Goal: Task Accomplishment & Management: Manage account settings

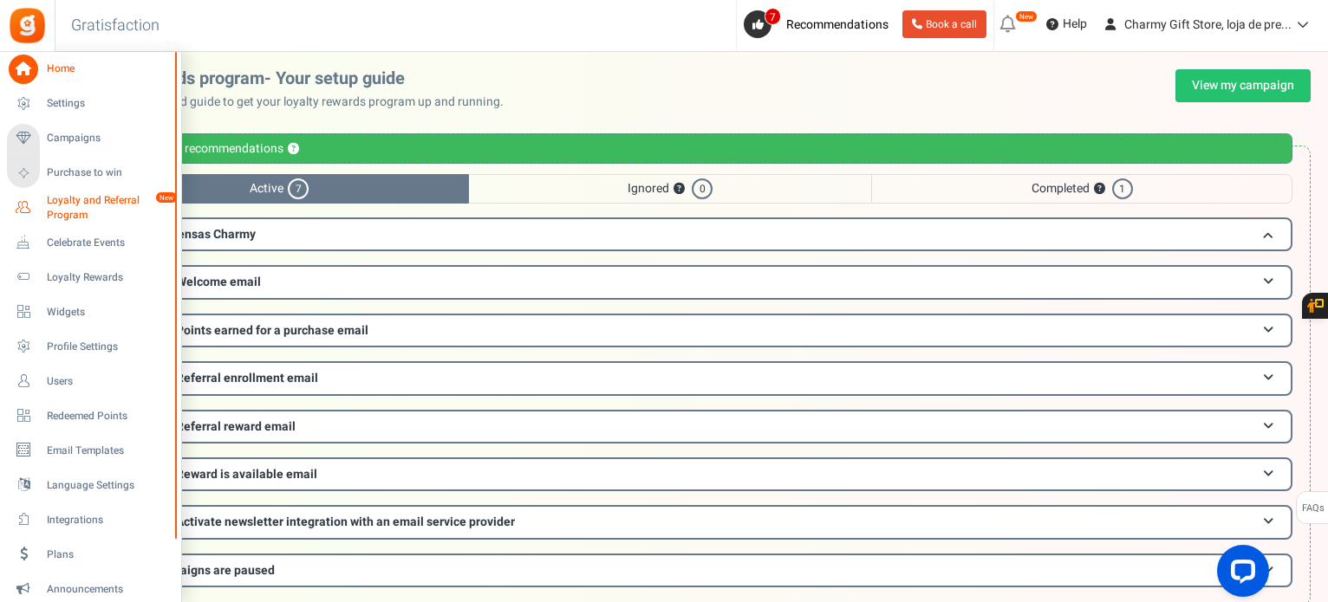
click at [120, 196] on span "Loyalty and Referral Program" at bounding box center [110, 207] width 127 height 29
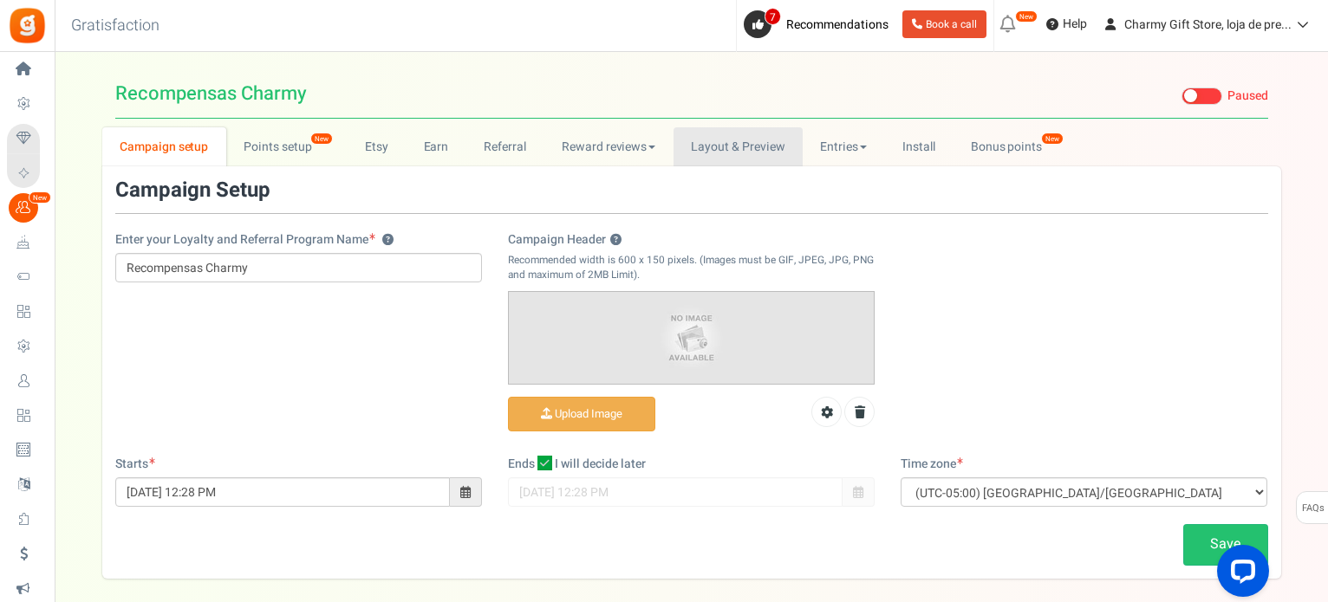
click at [762, 149] on link "Layout & Preview" at bounding box center [737, 146] width 129 height 39
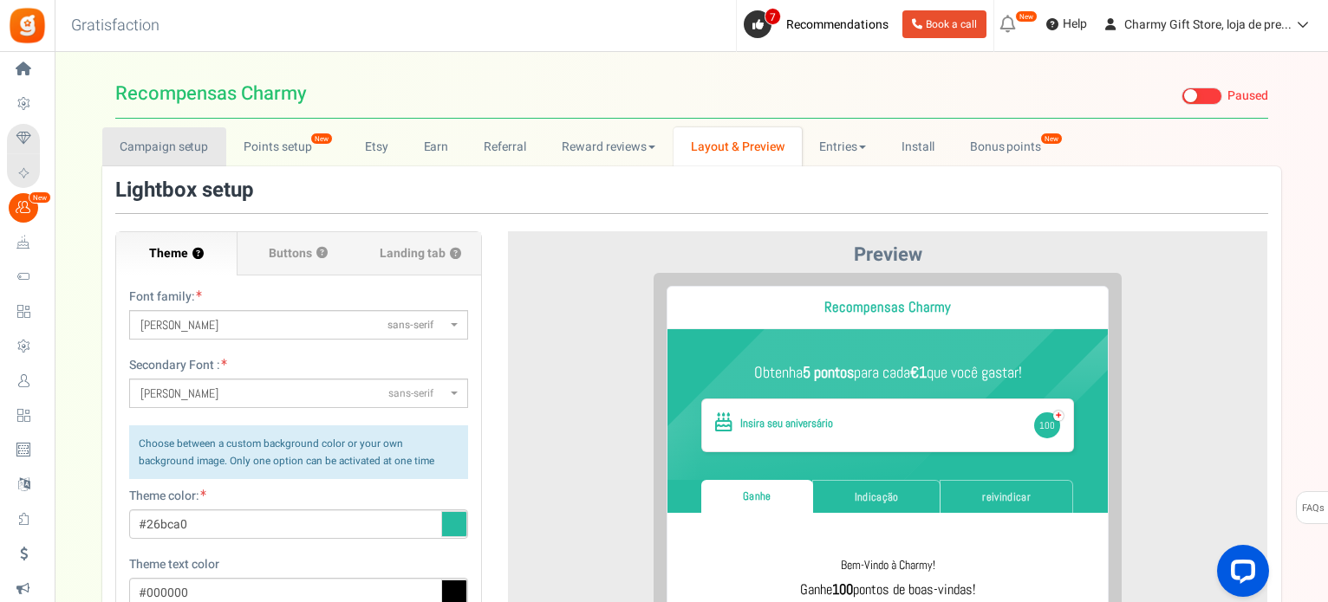
click at [204, 145] on link "Campaign setup" at bounding box center [164, 146] width 124 height 39
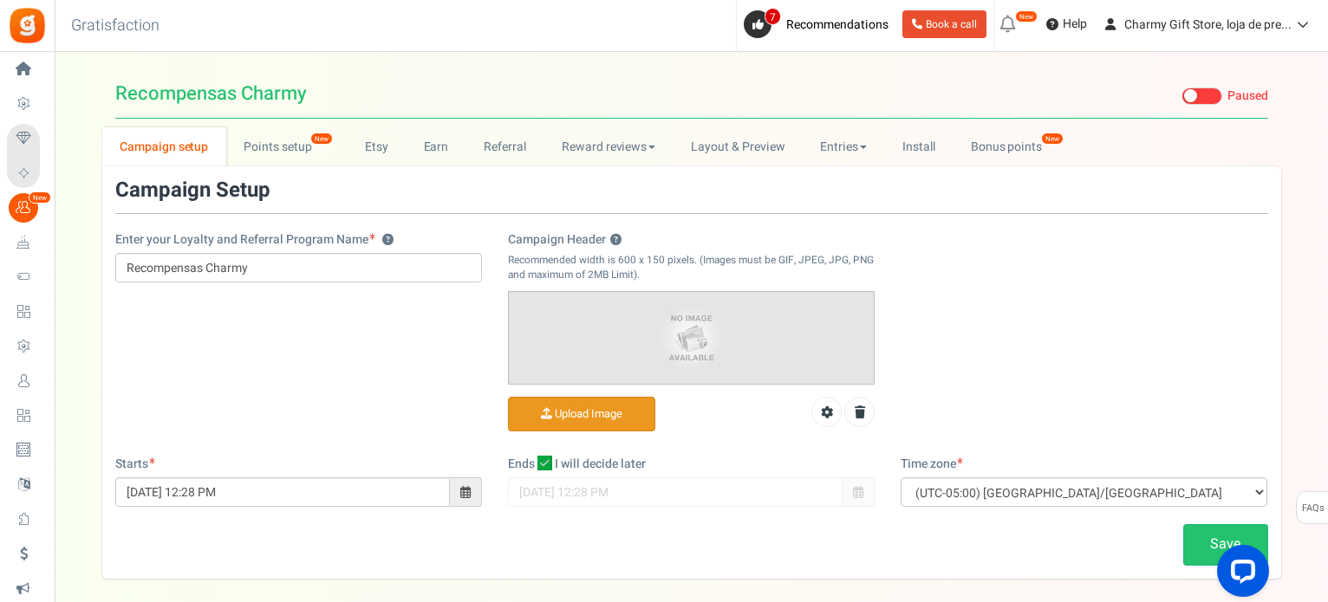
click at [569, 415] on input "Campaign Header ?" at bounding box center [582, 415] width 146 height 34
click at [582, 407] on input "Campaign Header ?" at bounding box center [582, 415] width 146 height 34
click at [576, 413] on input "Campaign Header ?" at bounding box center [582, 415] width 146 height 34
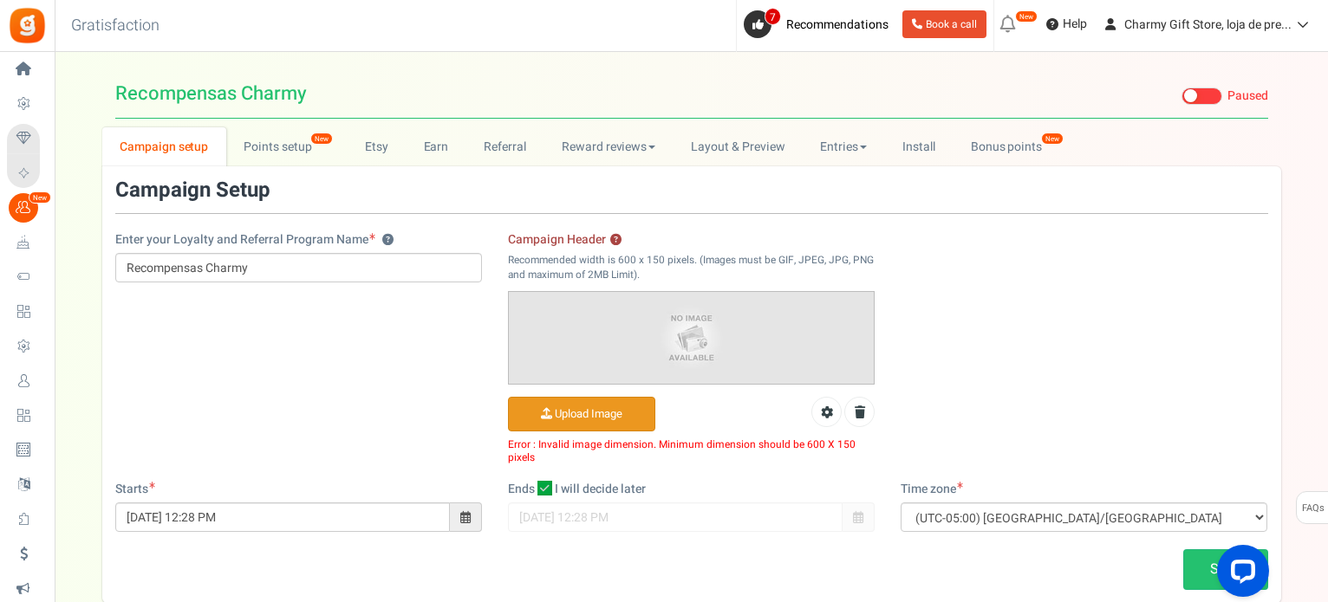
click at [615, 408] on input "Campaign Header ?" at bounding box center [582, 415] width 146 height 34
click at [596, 415] on input "Campaign Header ?" at bounding box center [582, 415] width 146 height 34
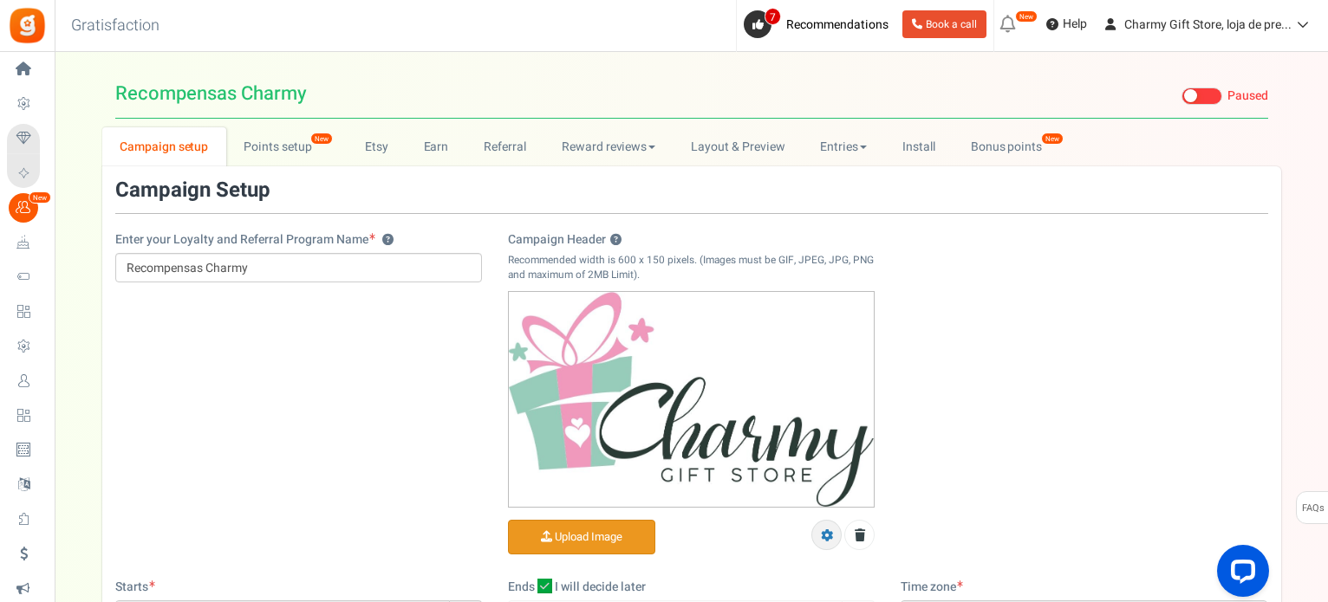
click at [836, 529] on link at bounding box center [826, 535] width 30 height 30
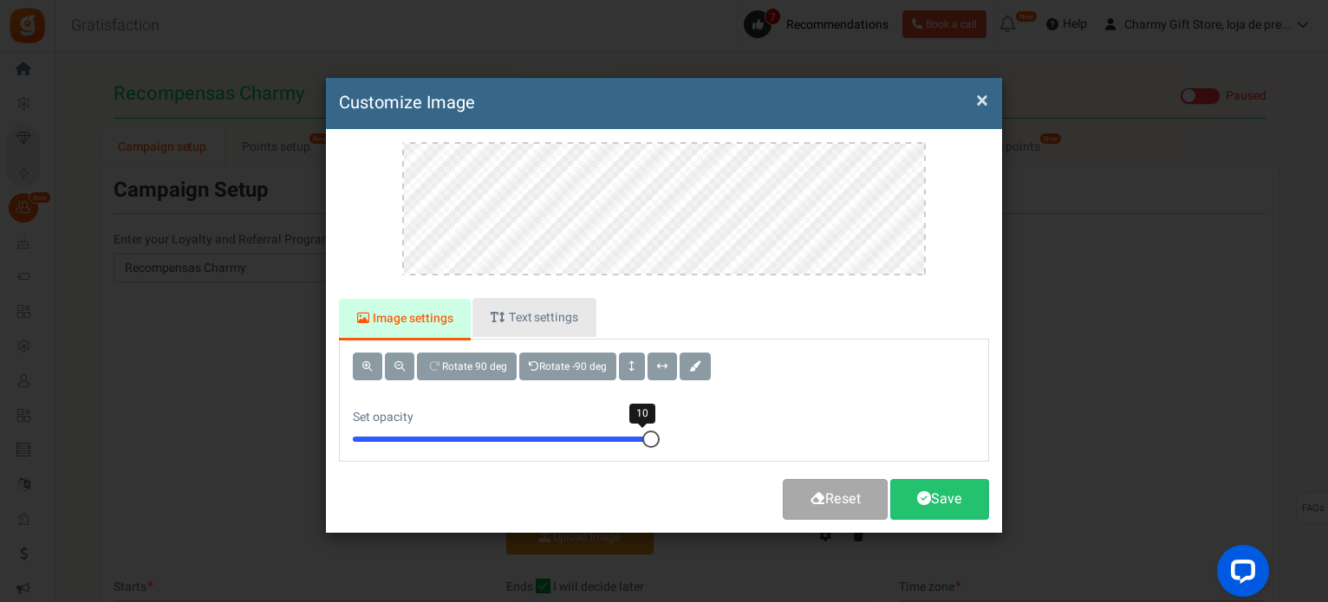
click at [544, 313] on link "Text settings" at bounding box center [533, 317] width 123 height 39
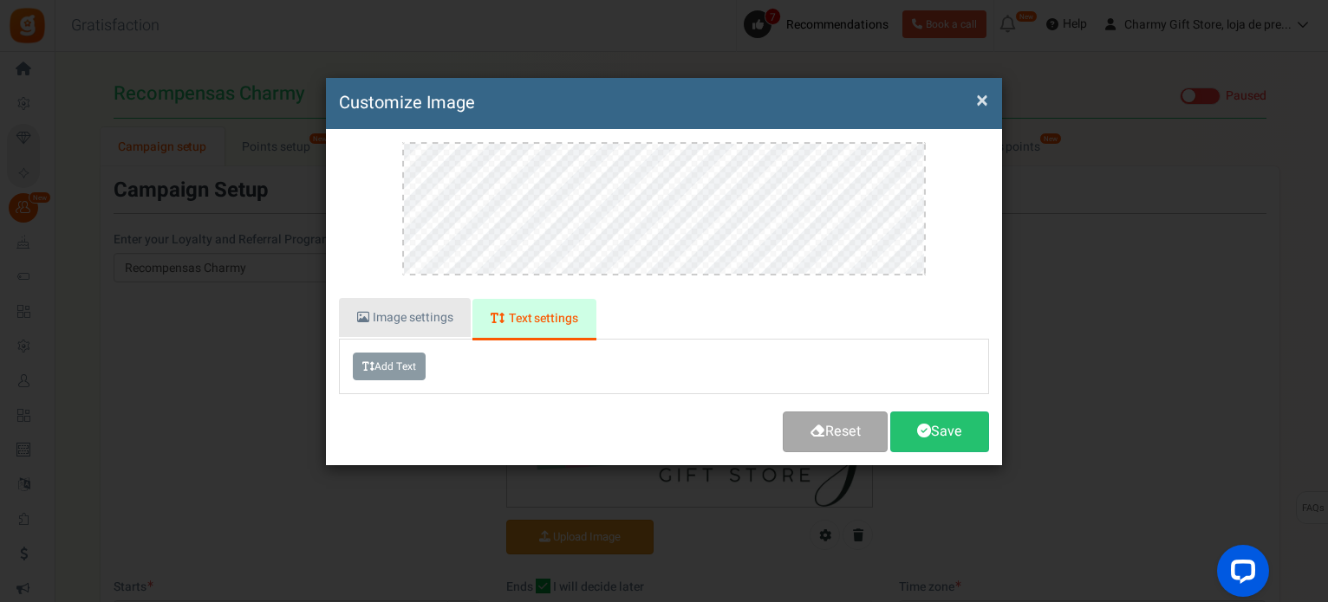
click at [426, 319] on link "Image settings" at bounding box center [405, 317] width 132 height 39
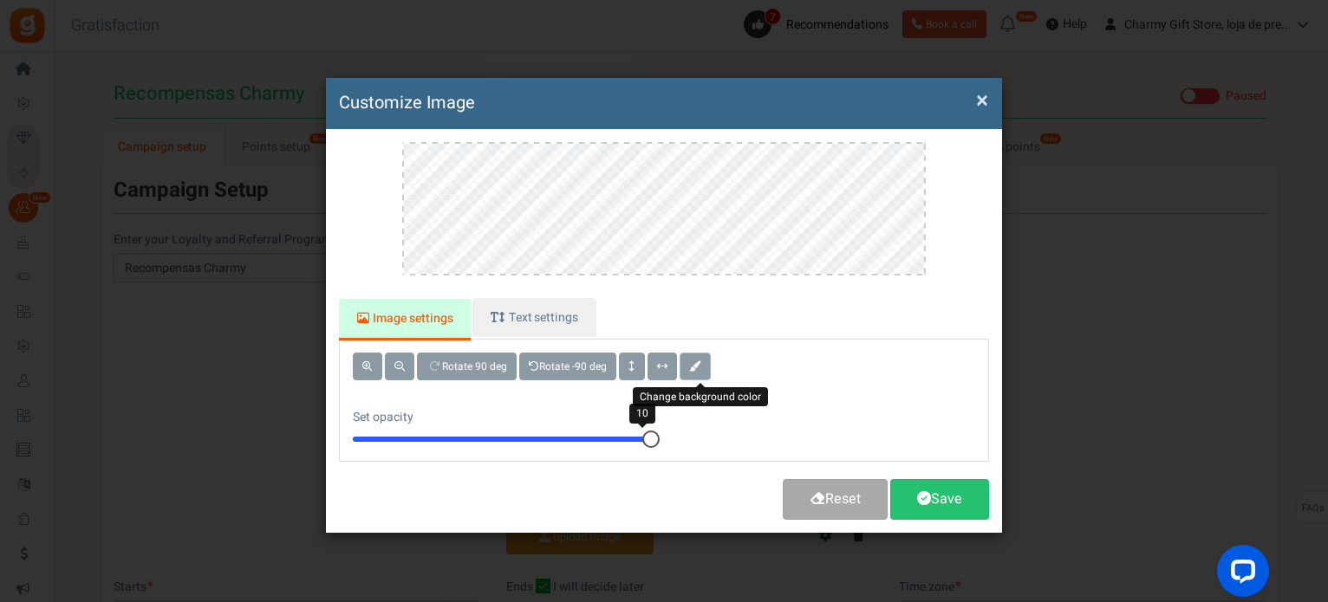
click at [701, 367] on span at bounding box center [695, 366] width 12 height 10
click at [938, 498] on link "Save" at bounding box center [939, 499] width 99 height 41
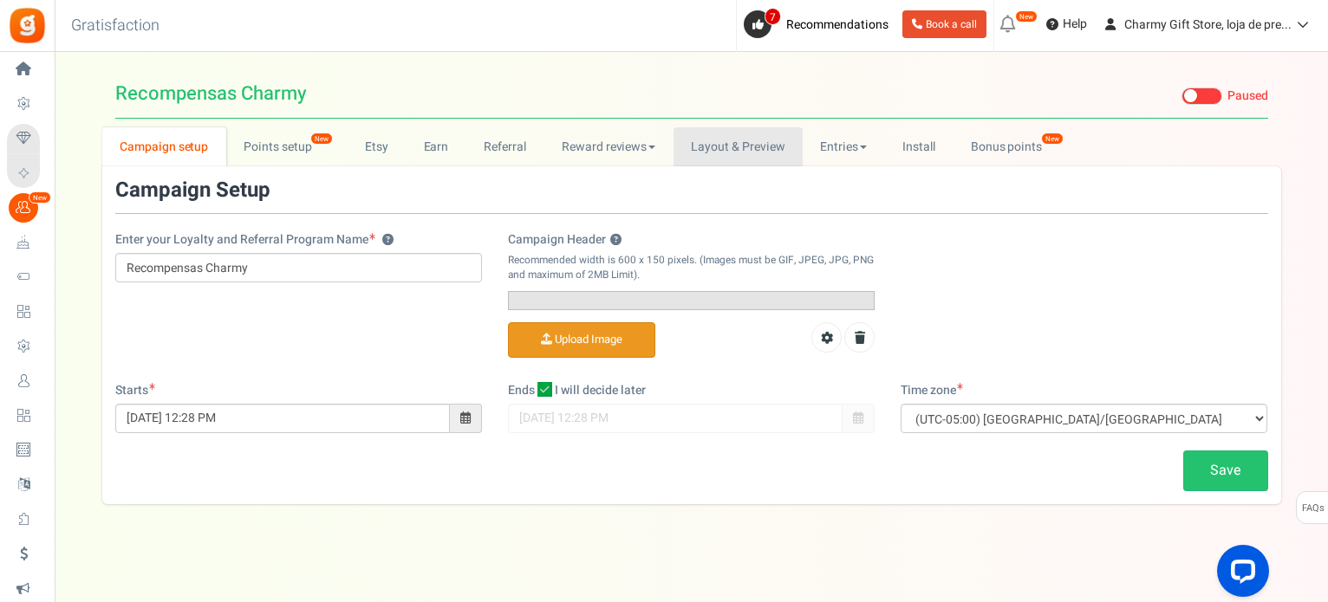
click at [746, 142] on link "Layout & Preview" at bounding box center [737, 146] width 129 height 39
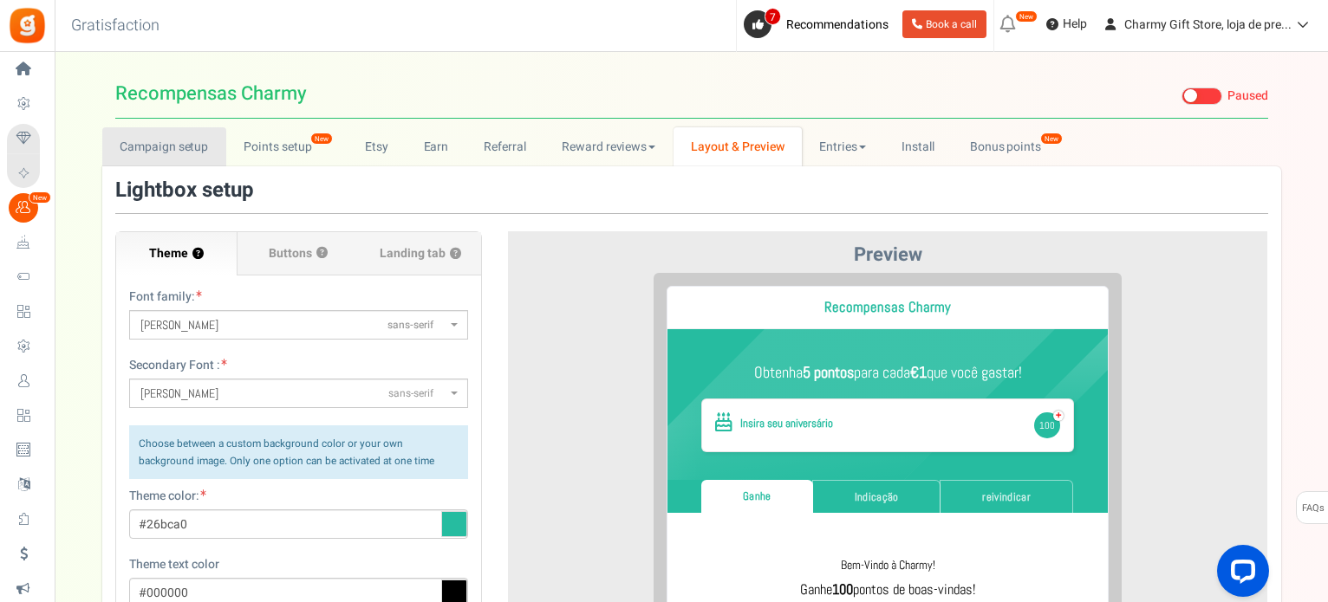
click at [151, 147] on link "Campaign setup" at bounding box center [164, 146] width 124 height 39
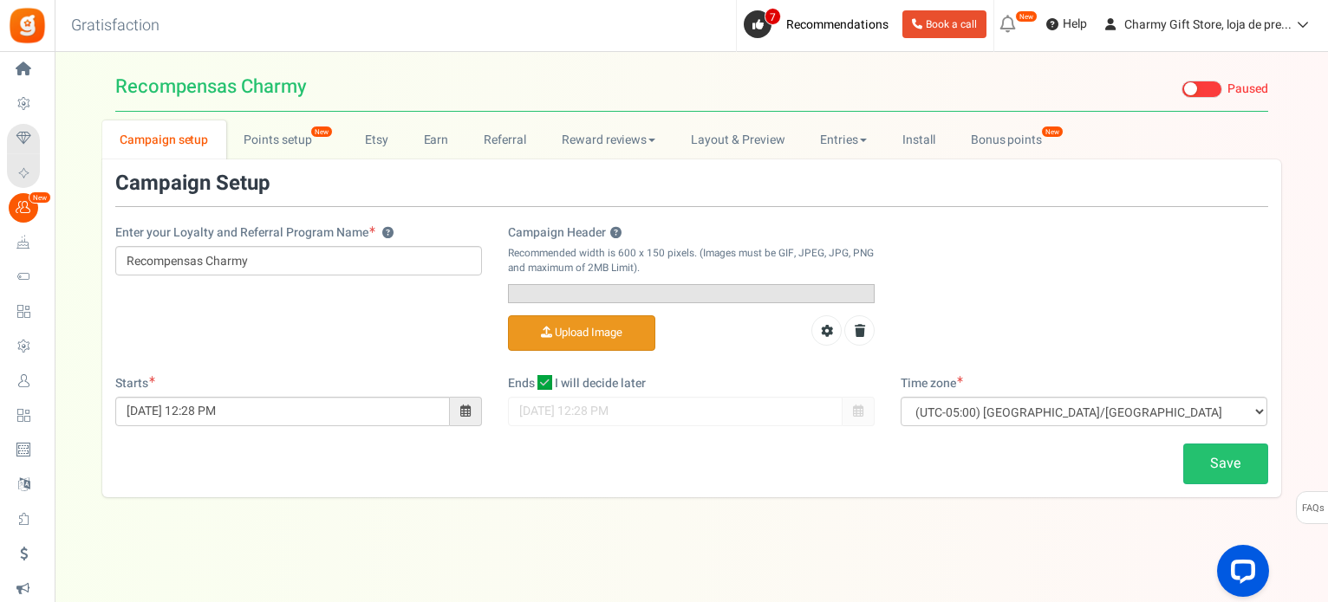
scroll to position [80, 0]
click at [1231, 467] on link "Save" at bounding box center [1225, 464] width 85 height 41
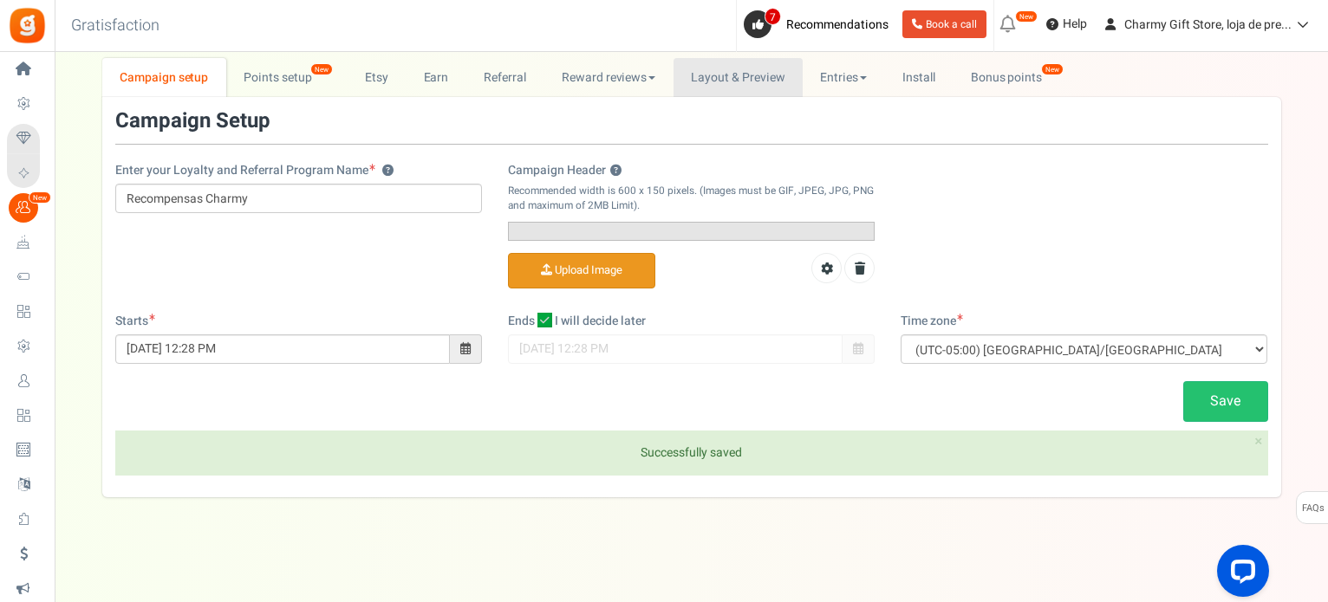
click at [742, 63] on link "Layout & Preview" at bounding box center [737, 77] width 129 height 39
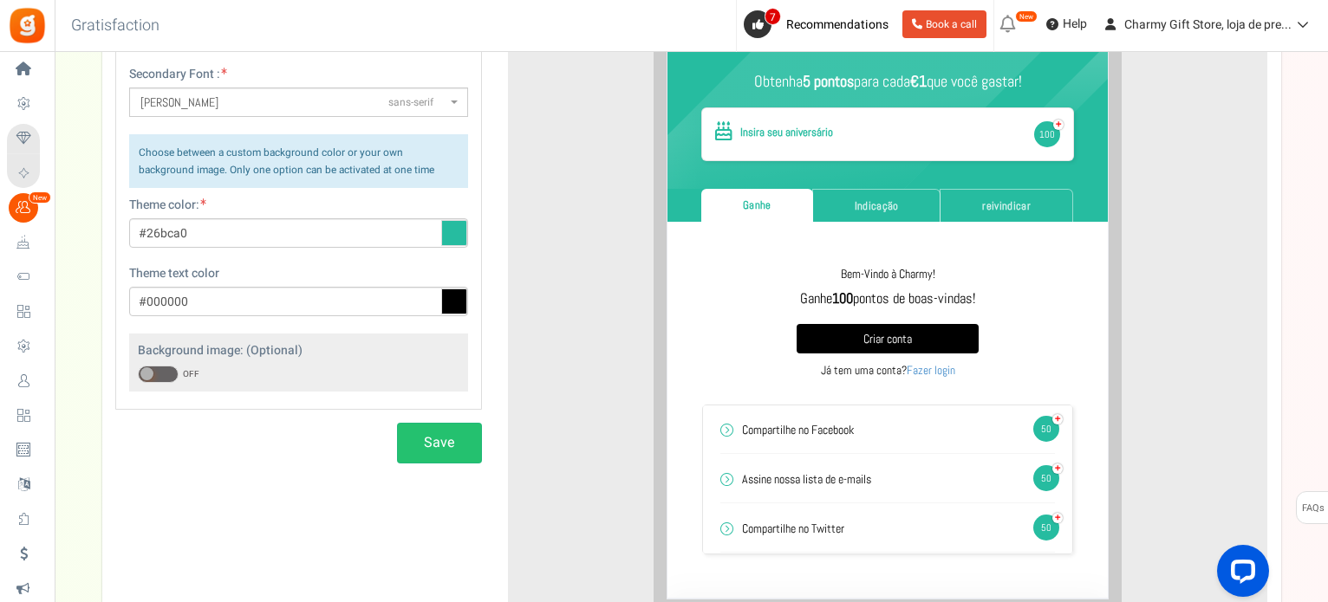
scroll to position [340, 0]
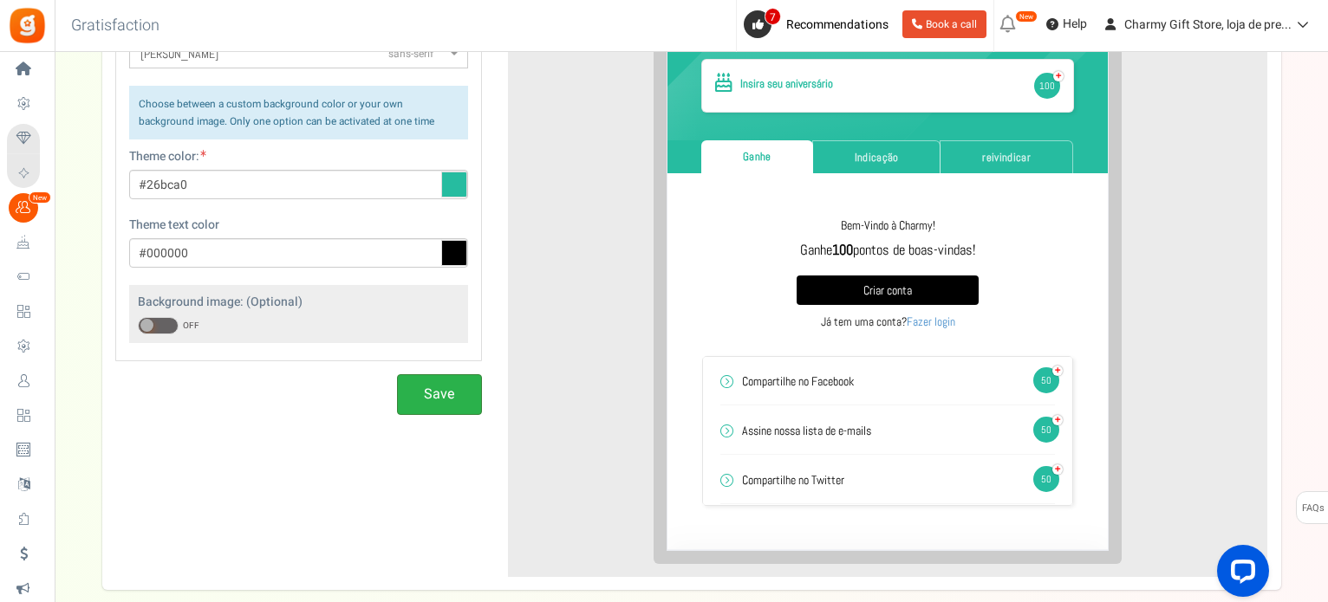
click at [430, 394] on button "Save" at bounding box center [439, 394] width 85 height 41
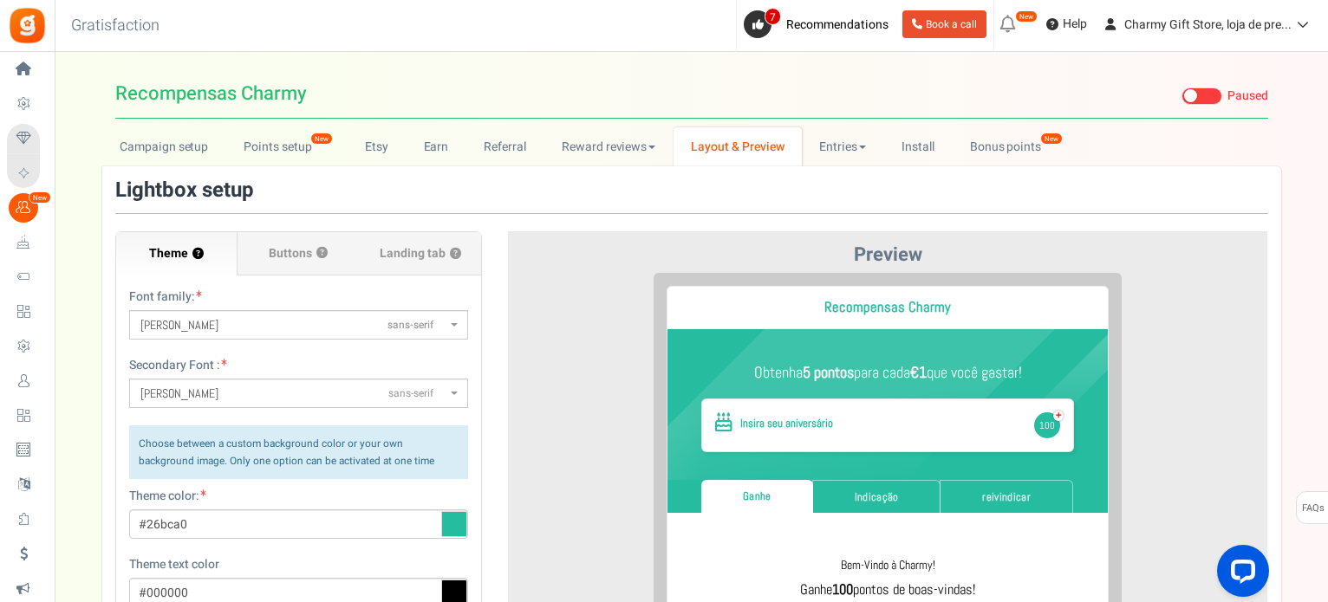
click at [1186, 94] on span at bounding box center [1190, 95] width 13 height 13
click at [1181, 94] on input "Live Paused" at bounding box center [1181, 96] width 0 height 11
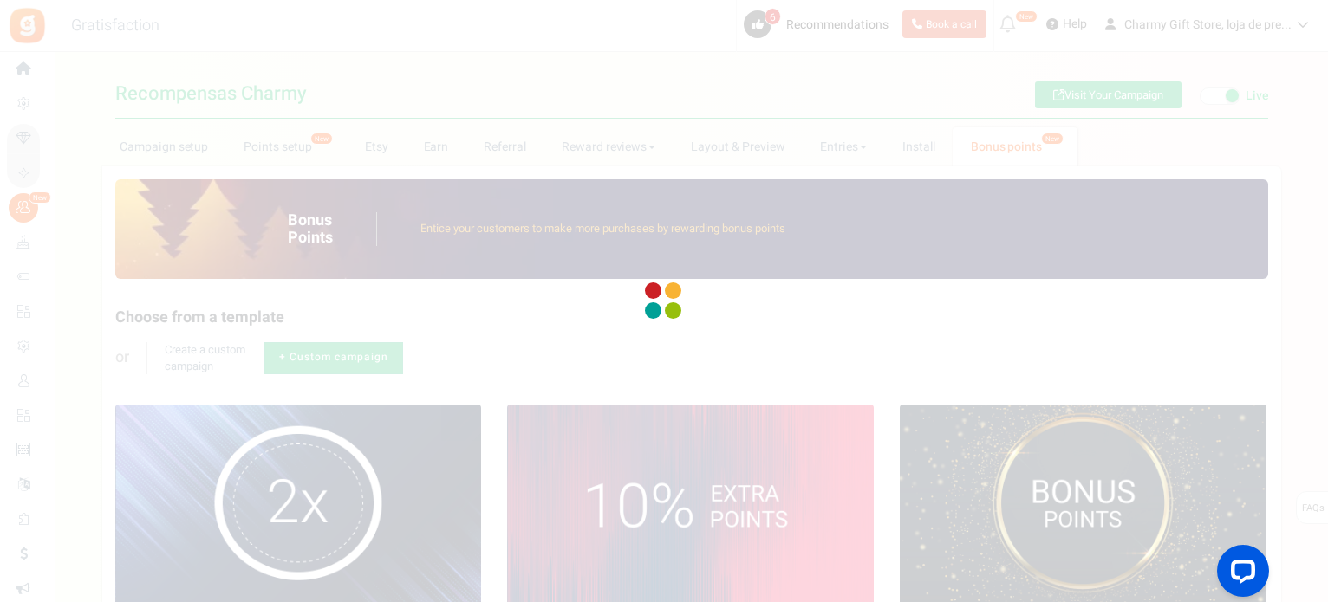
radio input "true"
type input "2"
radio input "true"
type input "[DATE] 12:01 AM"
type input "[DATE] 11:59 PM"
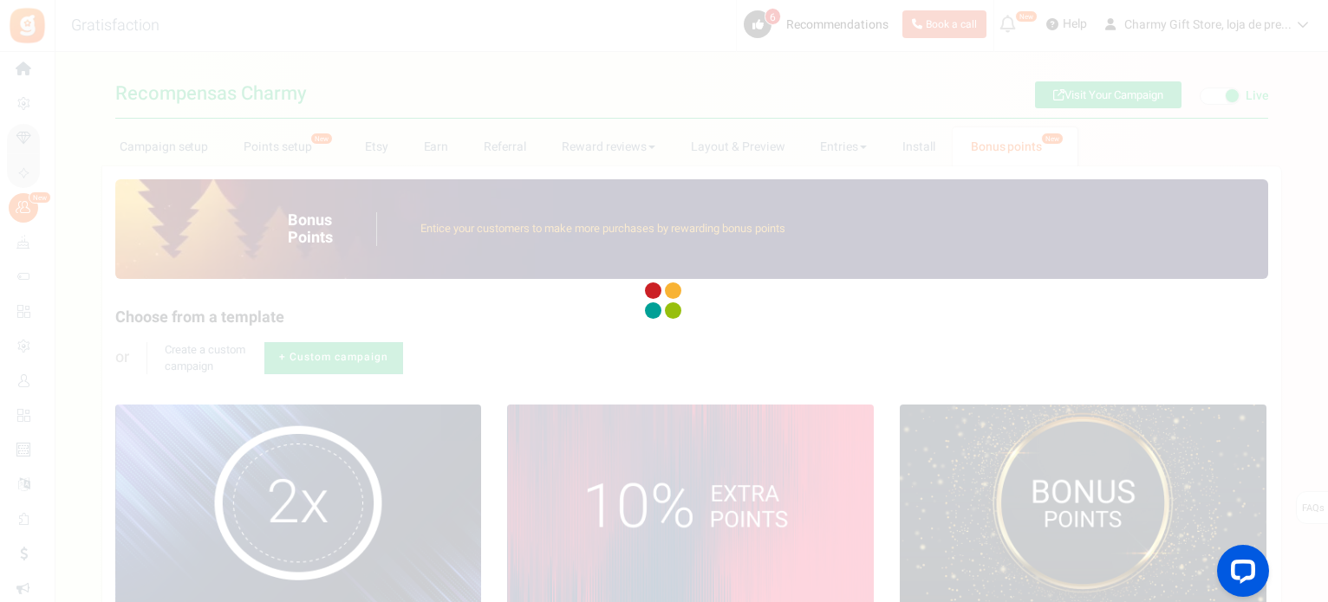
type textarea "2X points"
type textarea "Bonus Points description"
type input "#000000"
type input "#ffbe84"
type input "#000000"
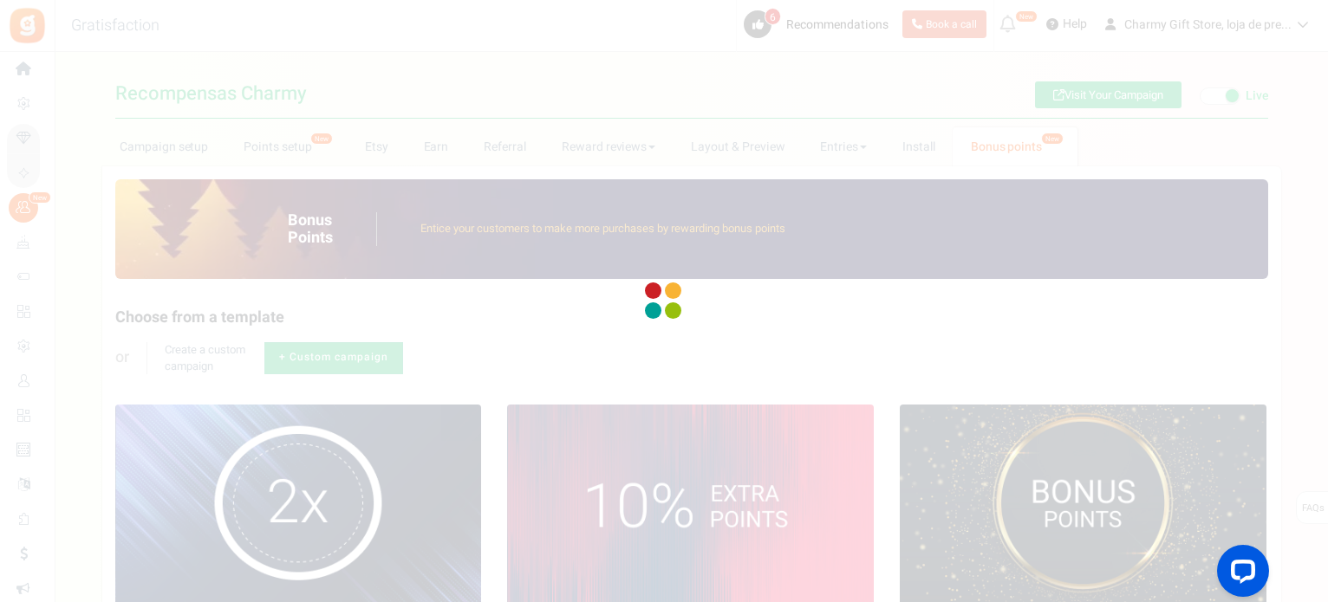
type input "#ffffff"
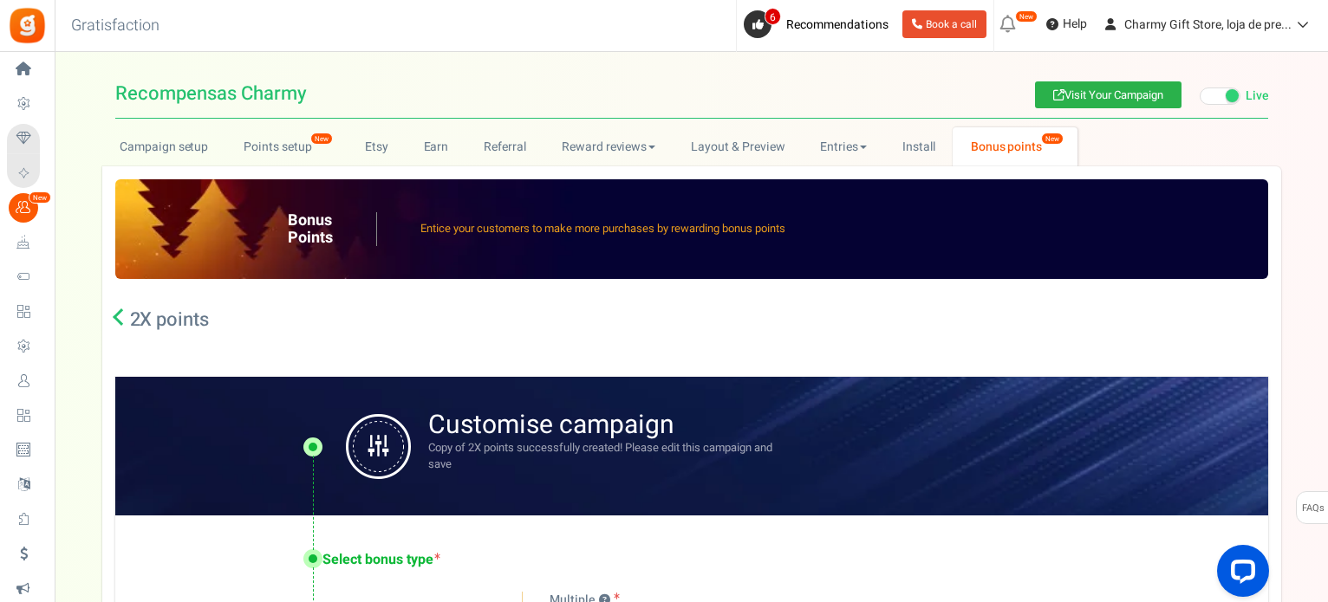
click at [1131, 94] on link "Visit Your Campaign" at bounding box center [1108, 94] width 146 height 27
click at [136, 145] on link "Campaign setup" at bounding box center [164, 146] width 124 height 39
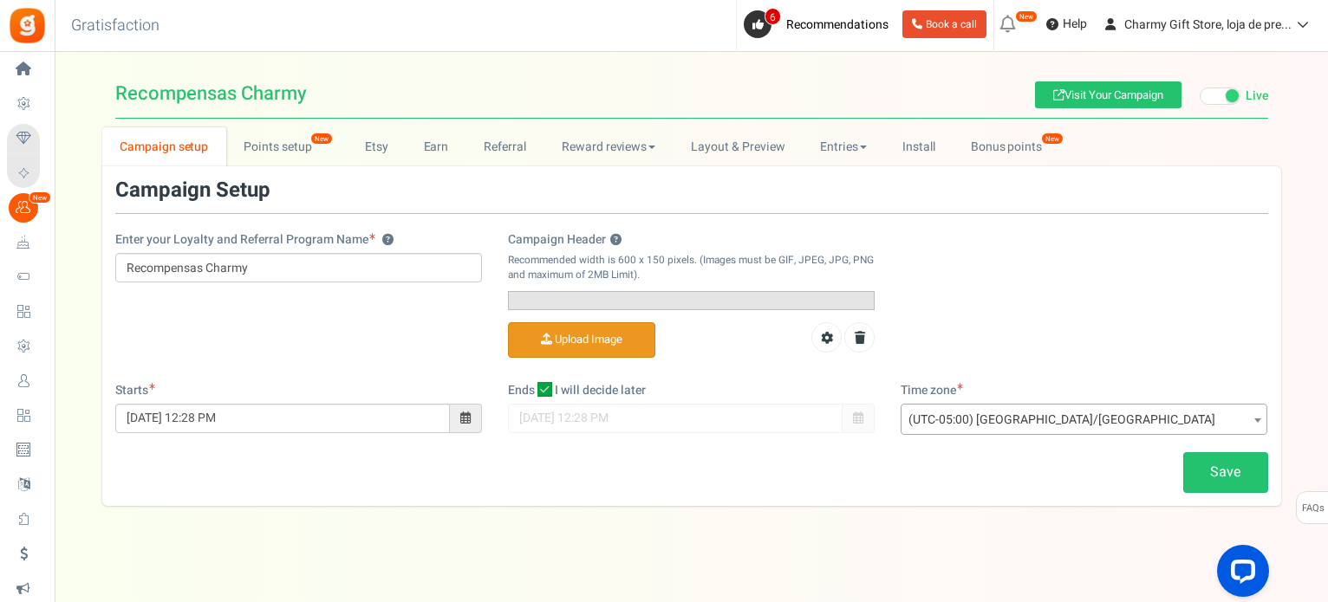
click at [509, 302] on img at bounding box center [509, 302] width 0 height 0
click at [832, 353] on link at bounding box center [826, 337] width 30 height 30
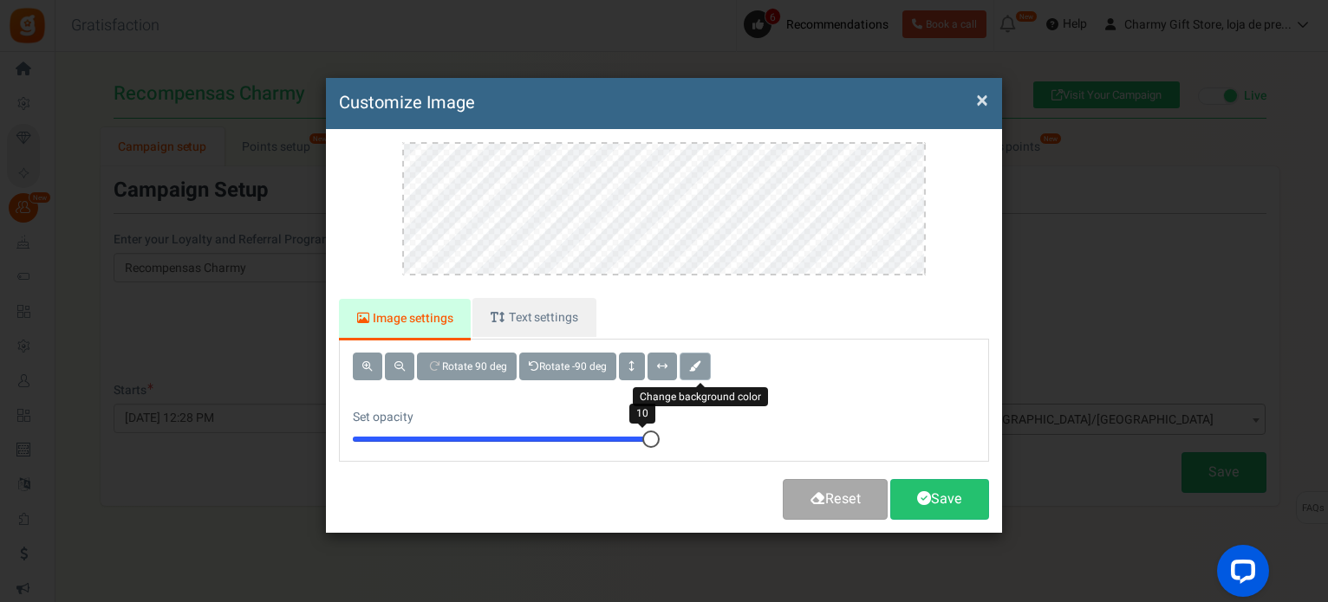
click at [705, 362] on button at bounding box center [695, 367] width 31 height 28
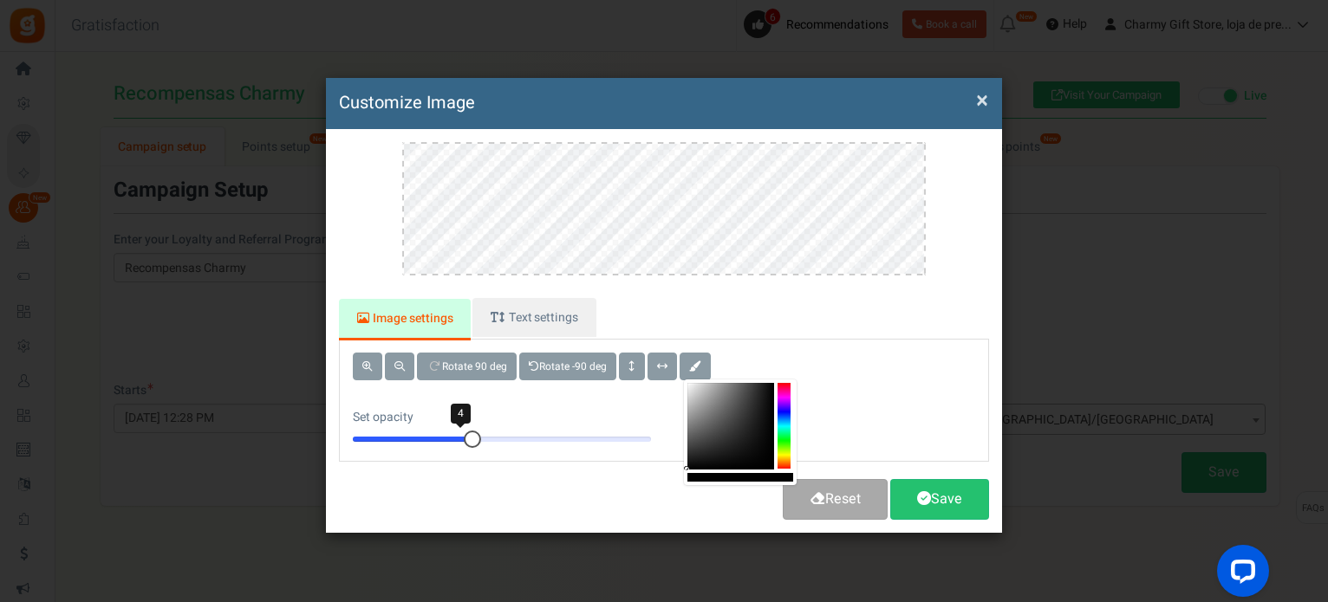
drag, startPoint x: 653, startPoint y: 435, endPoint x: 484, endPoint y: 441, distance: 169.1
click at [483, 441] on div "4" at bounding box center [502, 439] width 298 height 17
drag, startPoint x: 468, startPoint y: 439, endPoint x: 688, endPoint y: 460, distance: 221.1
click at [688, 460] on body "Install now Back to Home Back to program setup Home Settings Campaigns Purchase…" at bounding box center [664, 305] width 1328 height 610
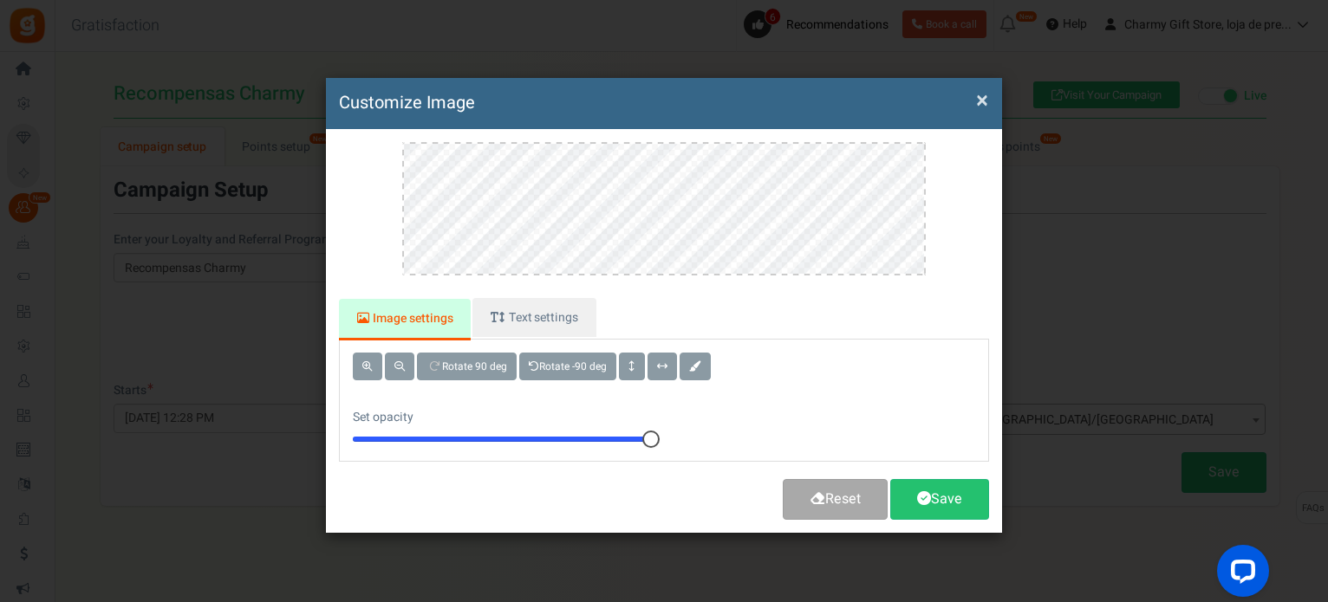
drag, startPoint x: 907, startPoint y: 388, endPoint x: 899, endPoint y: 375, distance: 15.6
click at [907, 387] on div "Rotate 90 deg Rotate -90 deg Set opacity 10" at bounding box center [664, 400] width 674 height 121
drag, startPoint x: 986, startPoint y: 94, endPoint x: 735, endPoint y: 58, distance: 254.0
click at [986, 94] on button "×" at bounding box center [982, 101] width 12 height 18
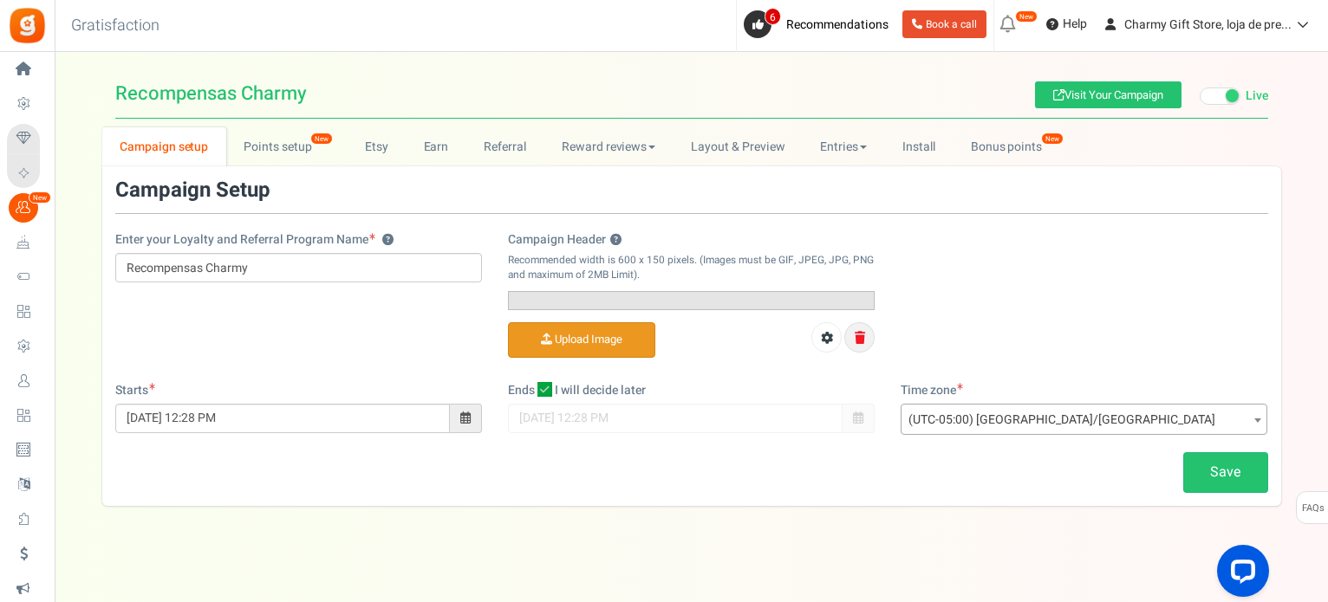
click at [857, 344] on icon at bounding box center [860, 338] width 10 height 12
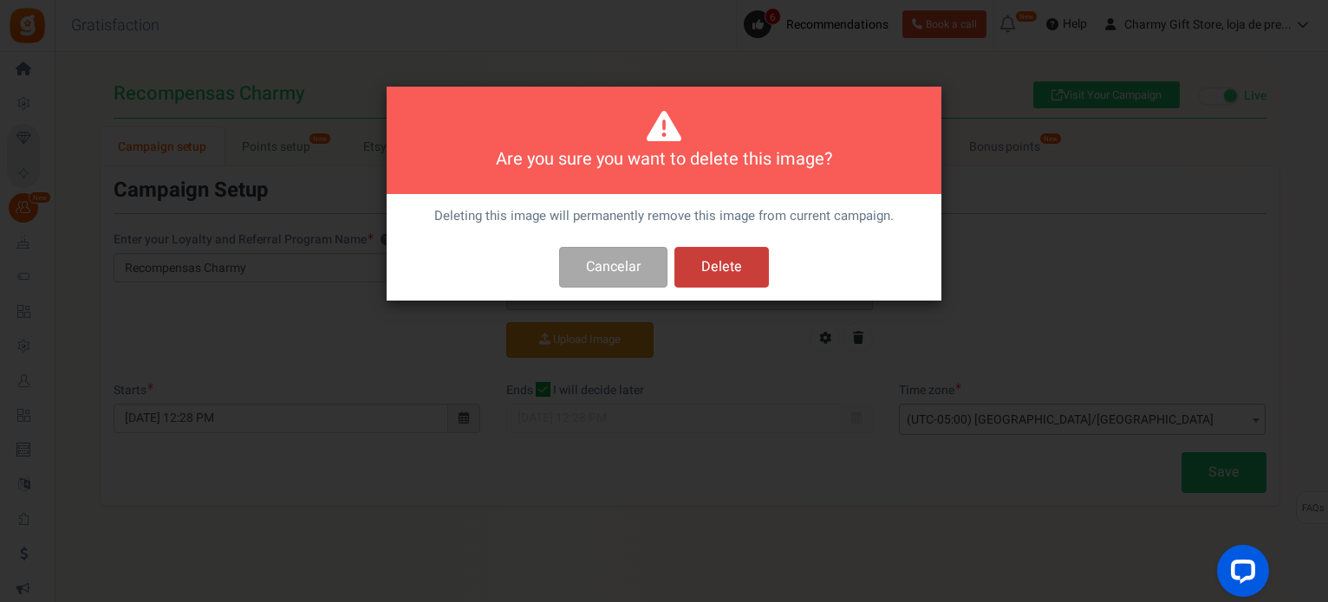
click at [732, 269] on button "Delete" at bounding box center [721, 267] width 94 height 41
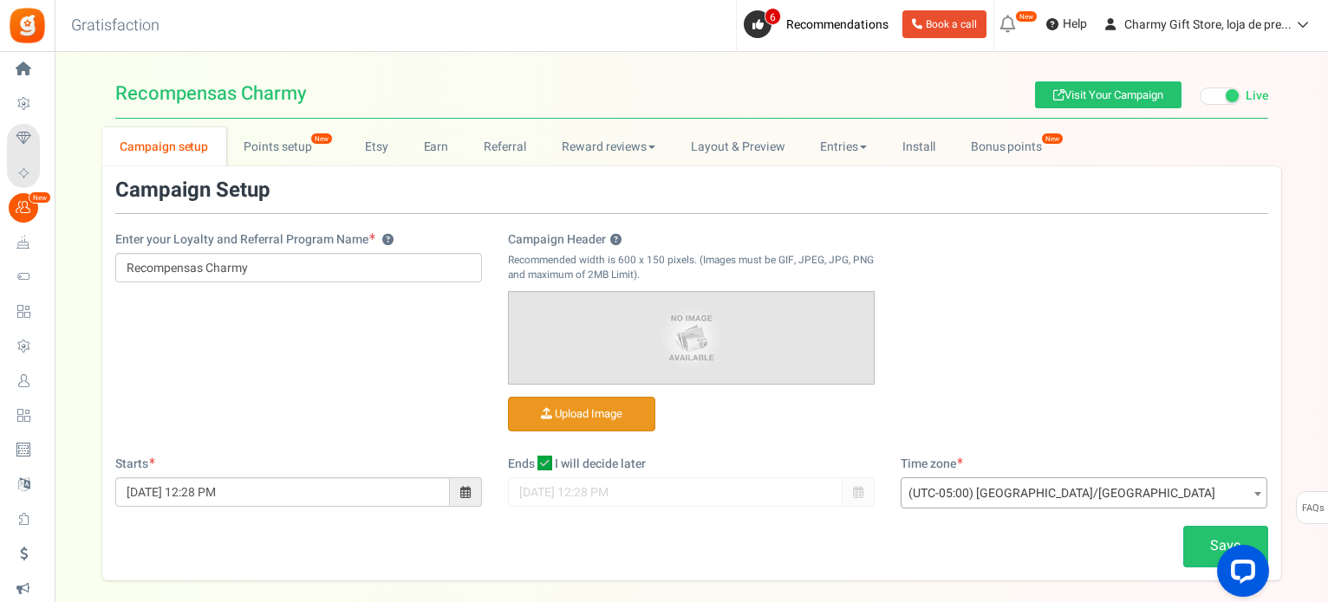
click at [576, 408] on input "Campaign Header ?" at bounding box center [582, 415] width 146 height 34
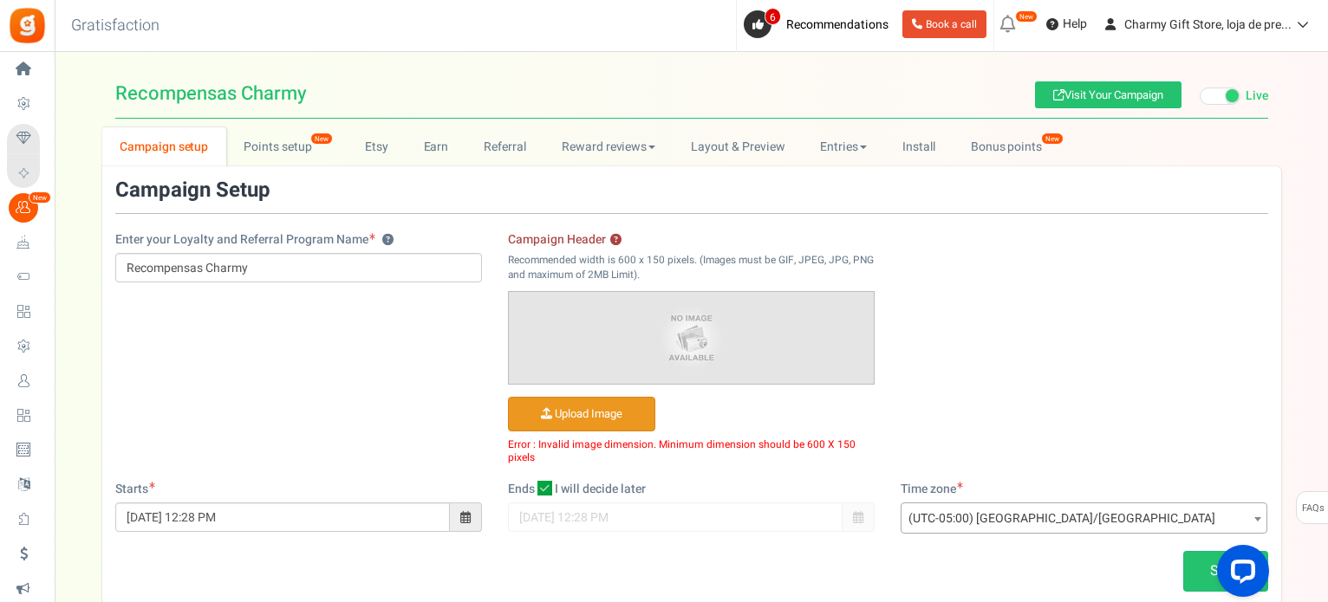
click at [583, 411] on input "Campaign Header ?" at bounding box center [582, 415] width 146 height 34
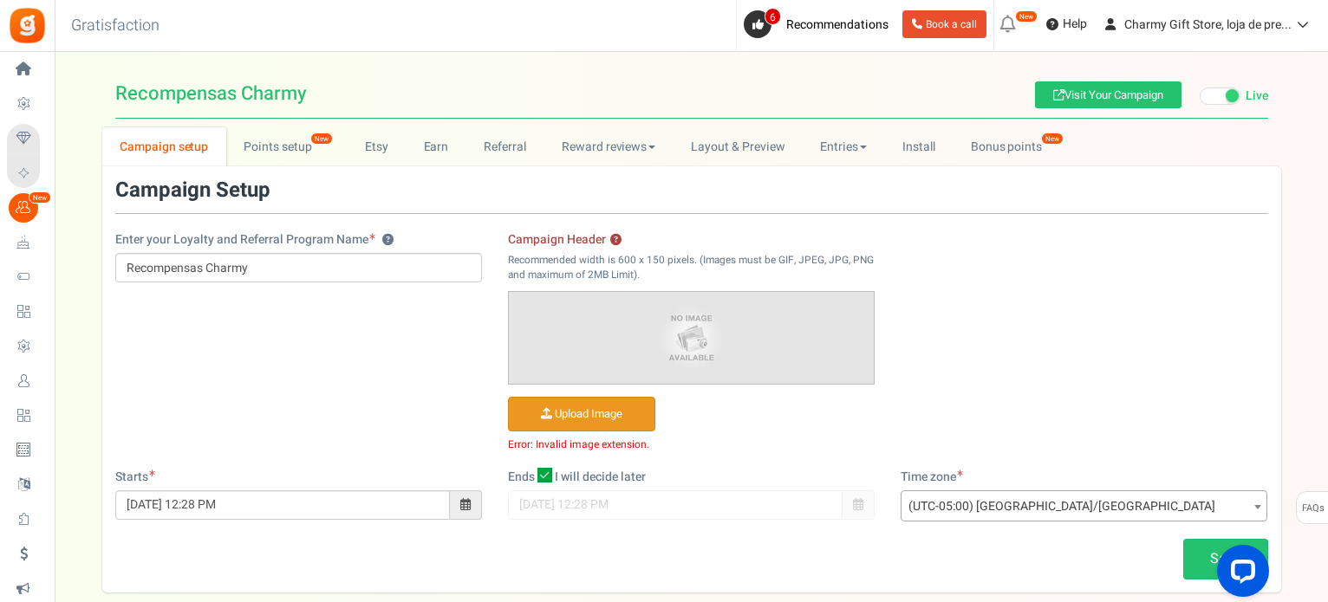
click at [568, 413] on input "Campaign Header ?" at bounding box center [582, 415] width 146 height 34
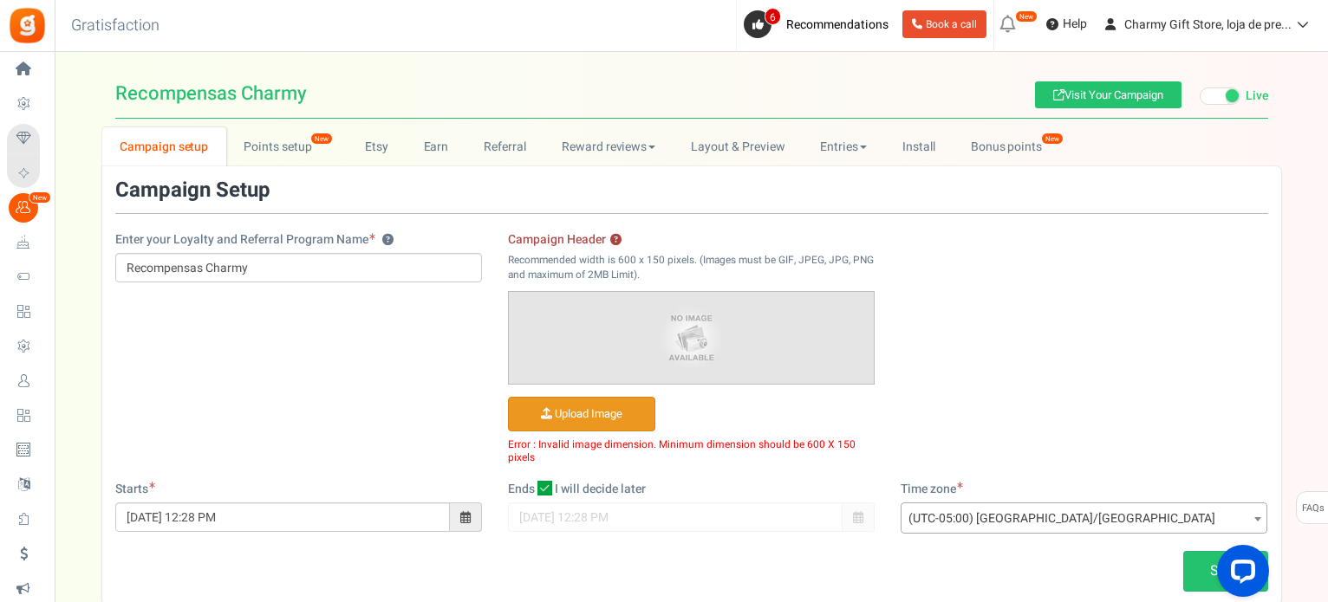
click at [572, 412] on input "Campaign Header ?" at bounding box center [582, 415] width 146 height 34
click at [560, 417] on input "Campaign Header ?" at bounding box center [582, 415] width 146 height 34
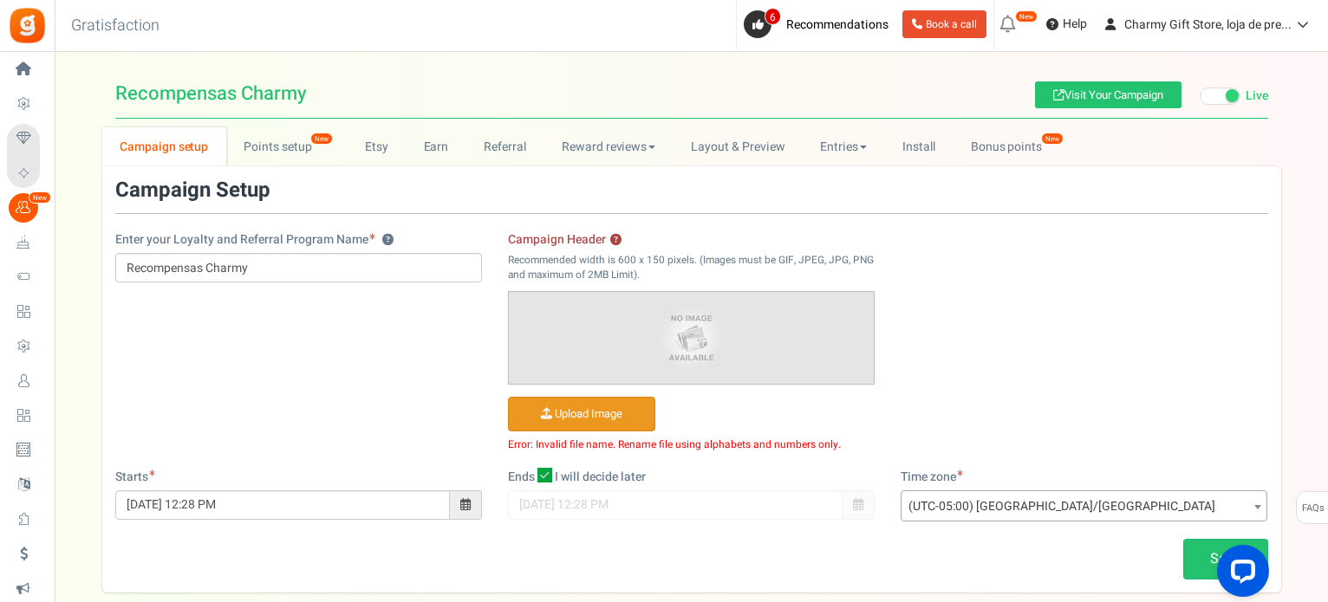
click at [578, 410] on input "Campaign Header ?" at bounding box center [582, 415] width 146 height 34
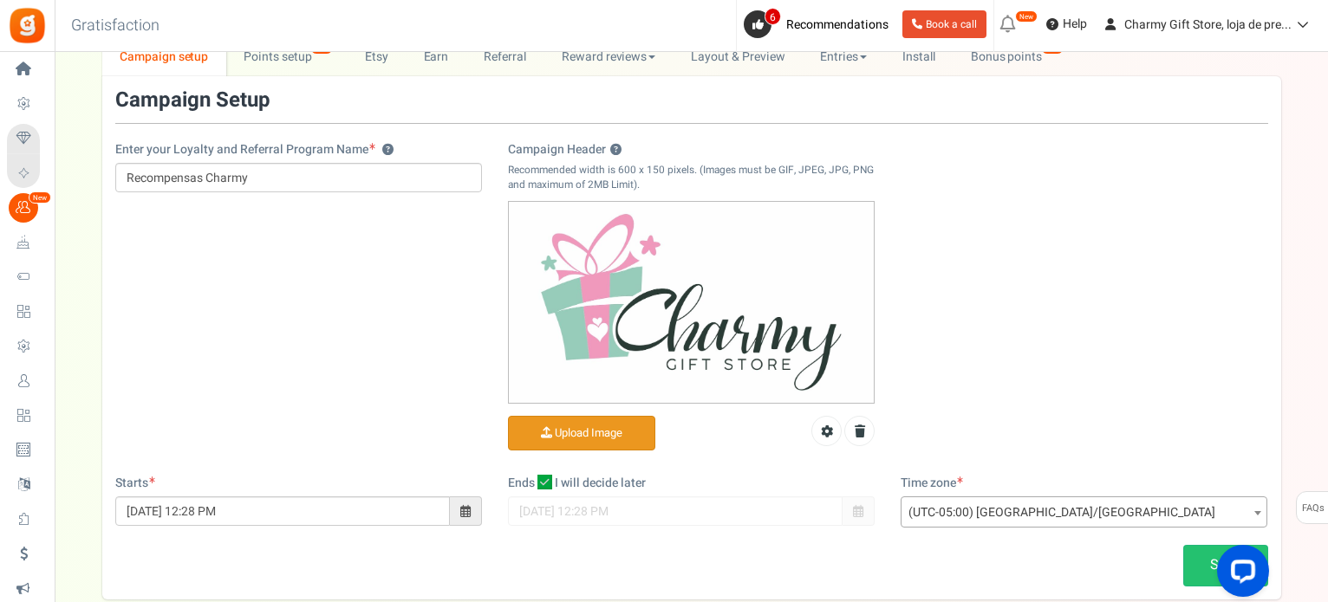
scroll to position [191, 0]
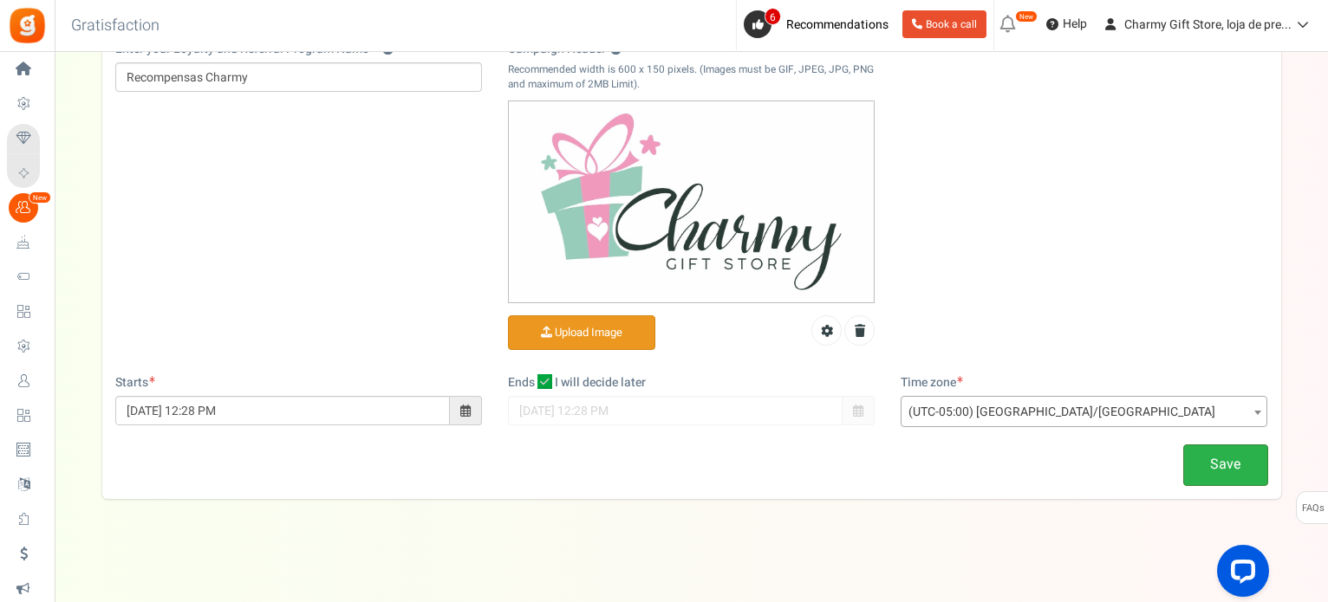
click at [1245, 463] on link "Save" at bounding box center [1225, 465] width 85 height 41
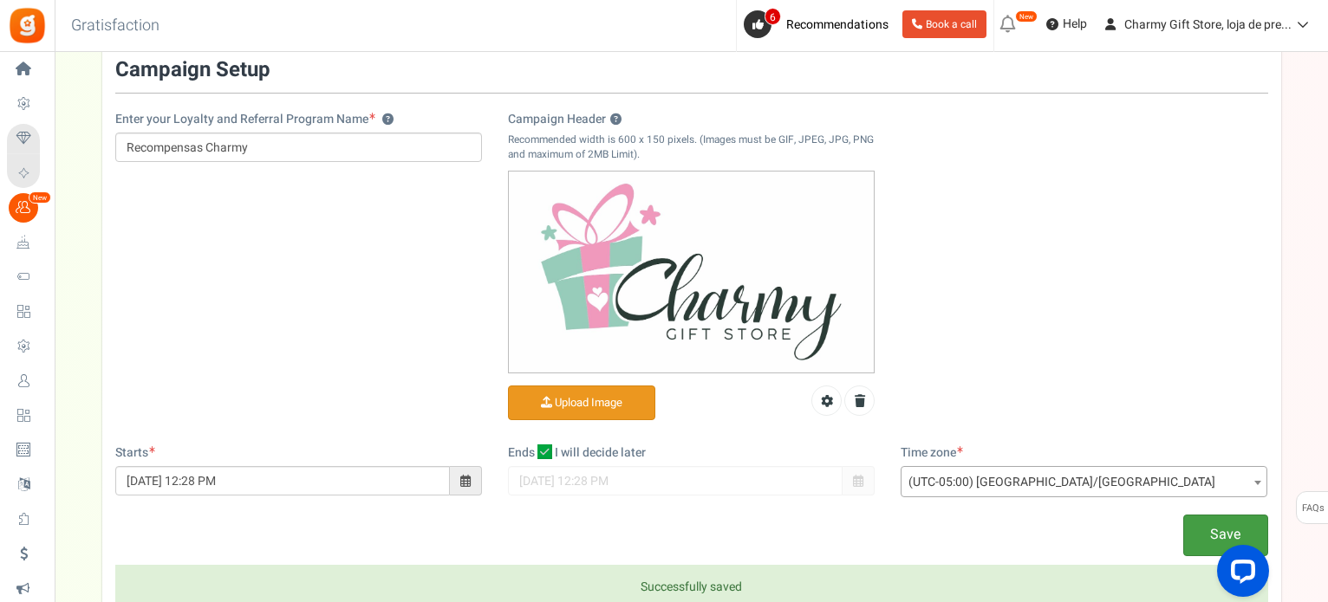
scroll to position [0, 0]
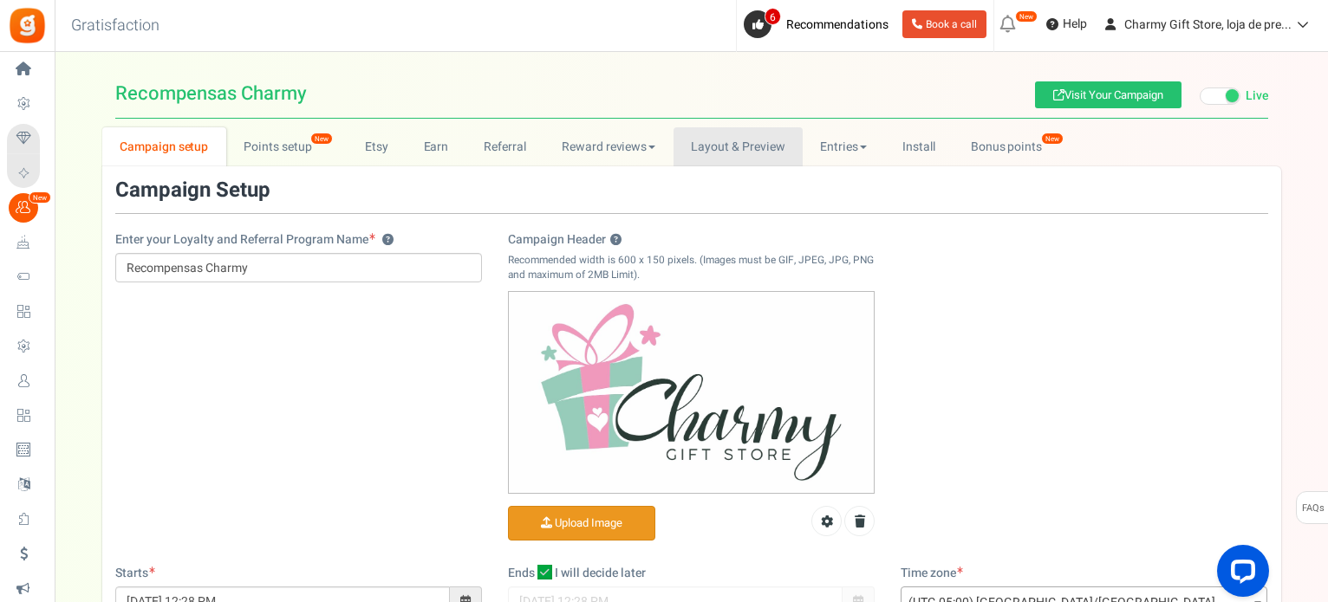
click at [763, 145] on link "Layout & Preview" at bounding box center [737, 146] width 129 height 39
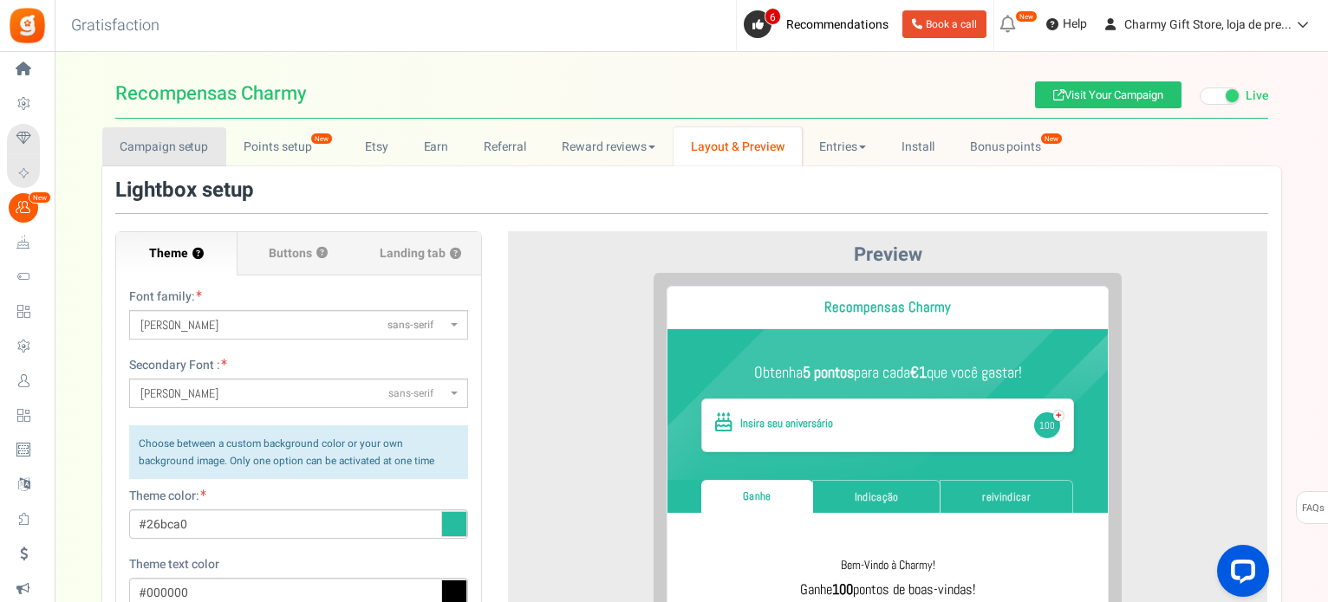
click at [187, 148] on link "Campaign setup" at bounding box center [164, 146] width 124 height 39
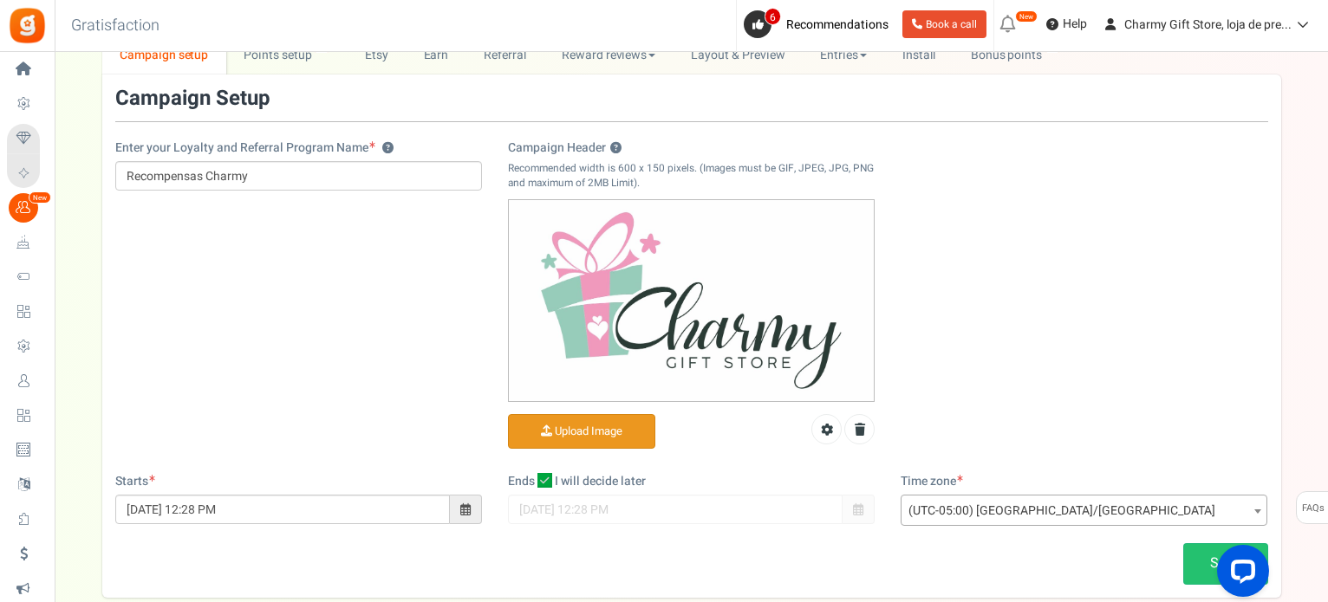
scroll to position [191, 0]
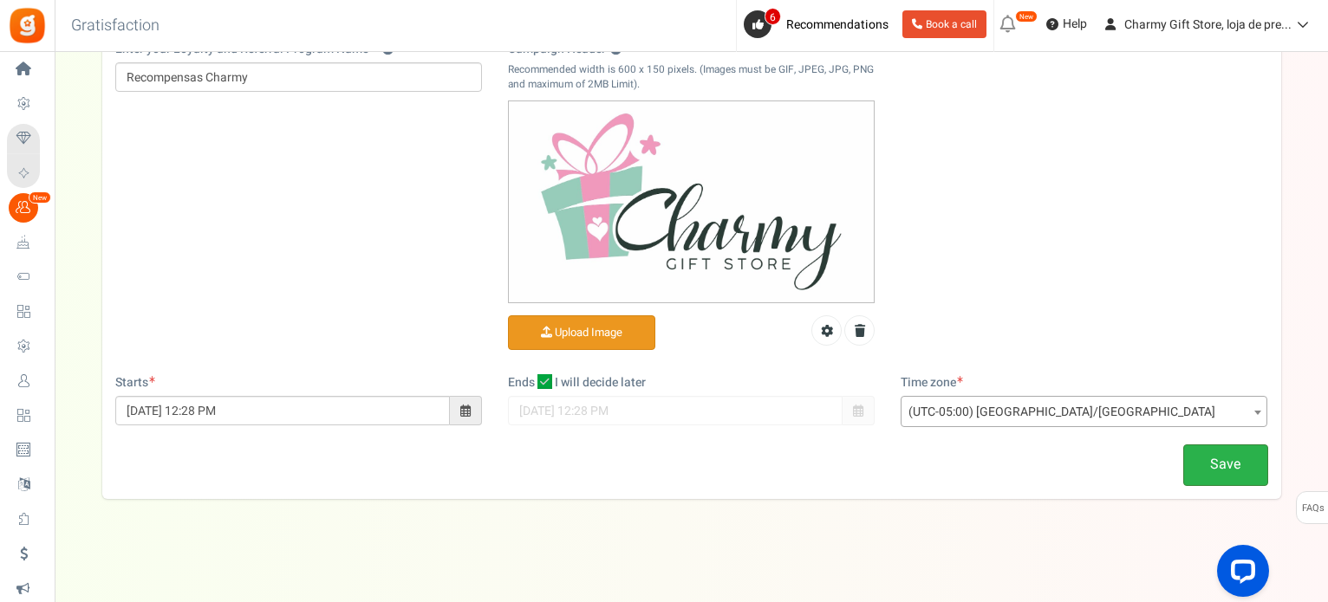
click at [1229, 471] on link "Save" at bounding box center [1225, 465] width 85 height 41
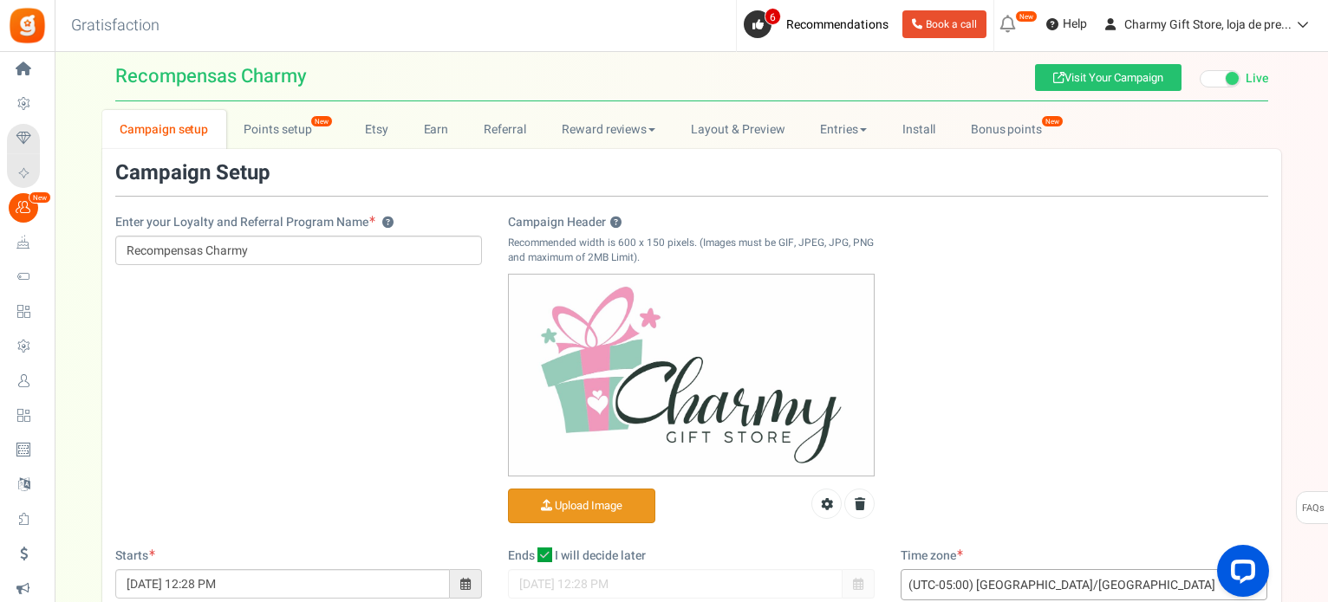
scroll to position [0, 0]
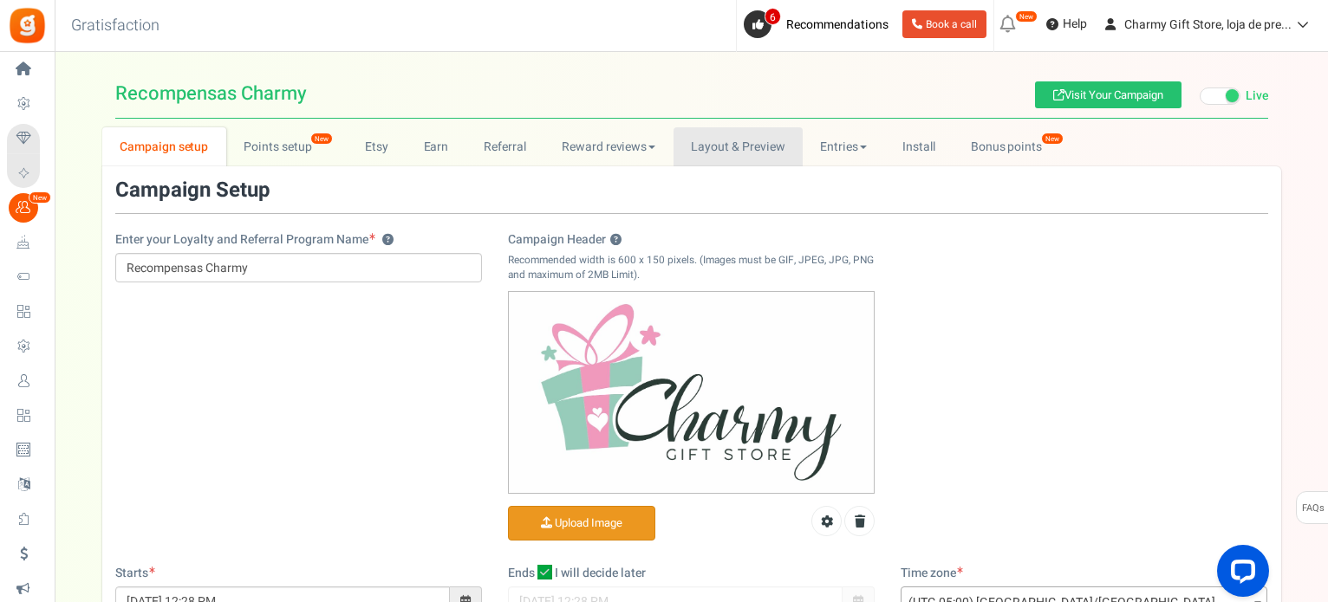
click at [735, 141] on link "Layout & Preview" at bounding box center [737, 146] width 129 height 39
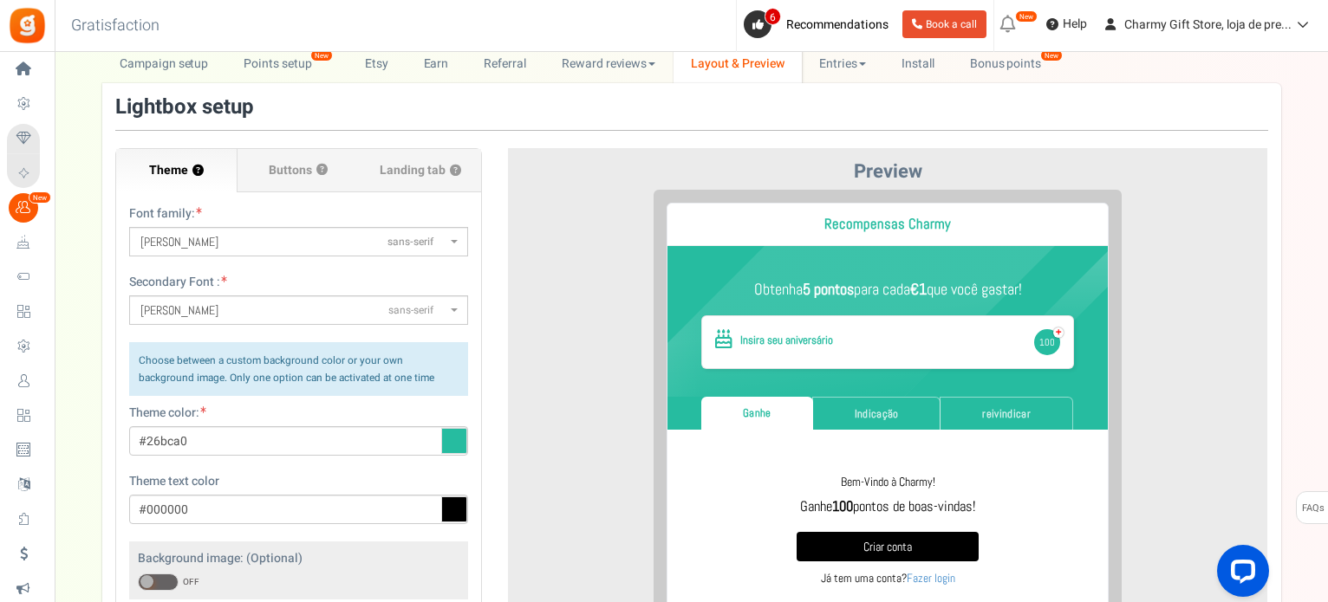
scroll to position [260, 0]
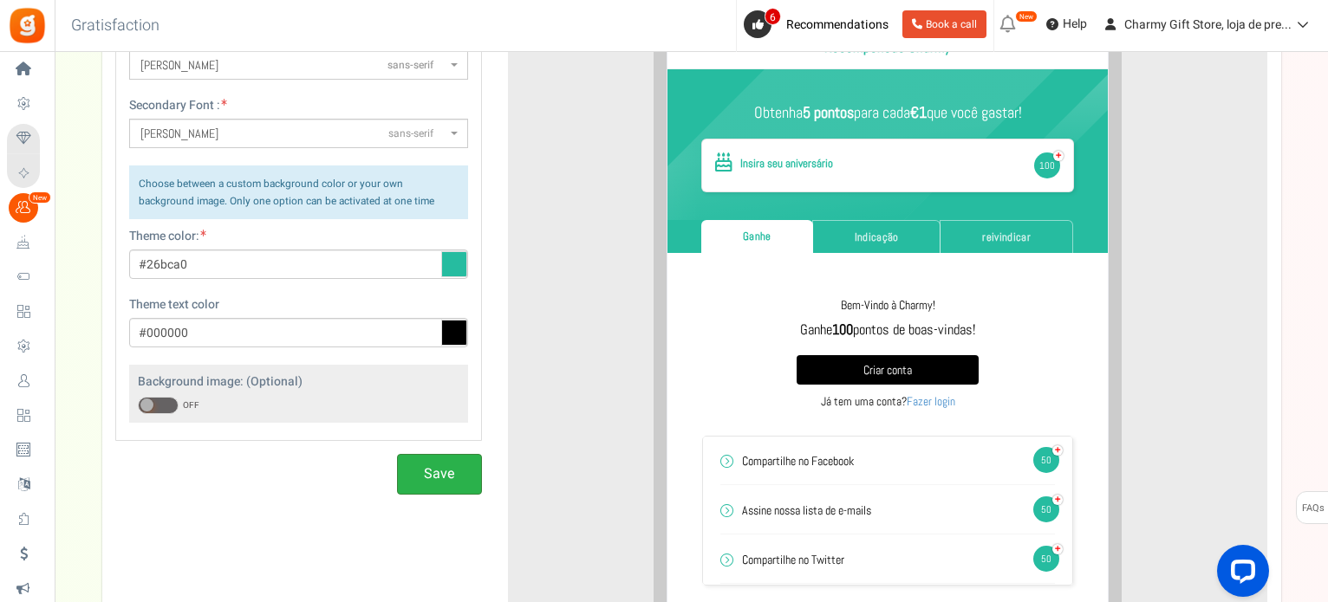
click at [420, 484] on button "Save" at bounding box center [439, 474] width 85 height 41
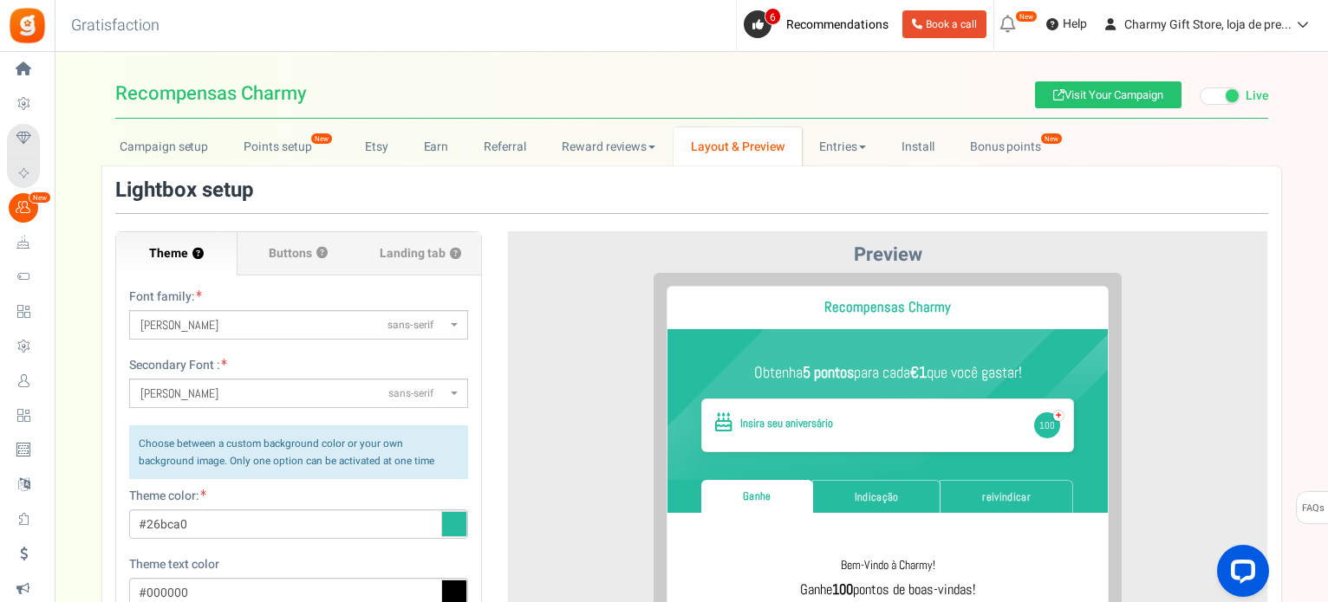
scroll to position [0, 0]
click at [150, 145] on link "Campaign setup" at bounding box center [164, 146] width 124 height 39
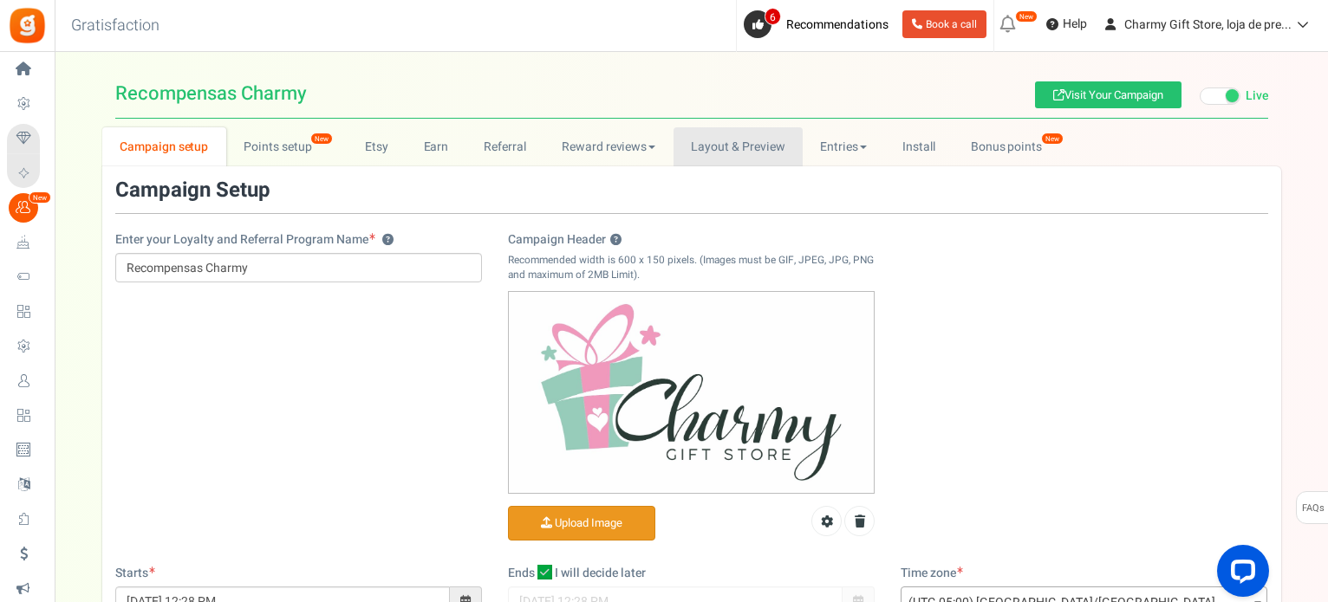
click at [752, 141] on link "Layout & Preview" at bounding box center [737, 146] width 129 height 39
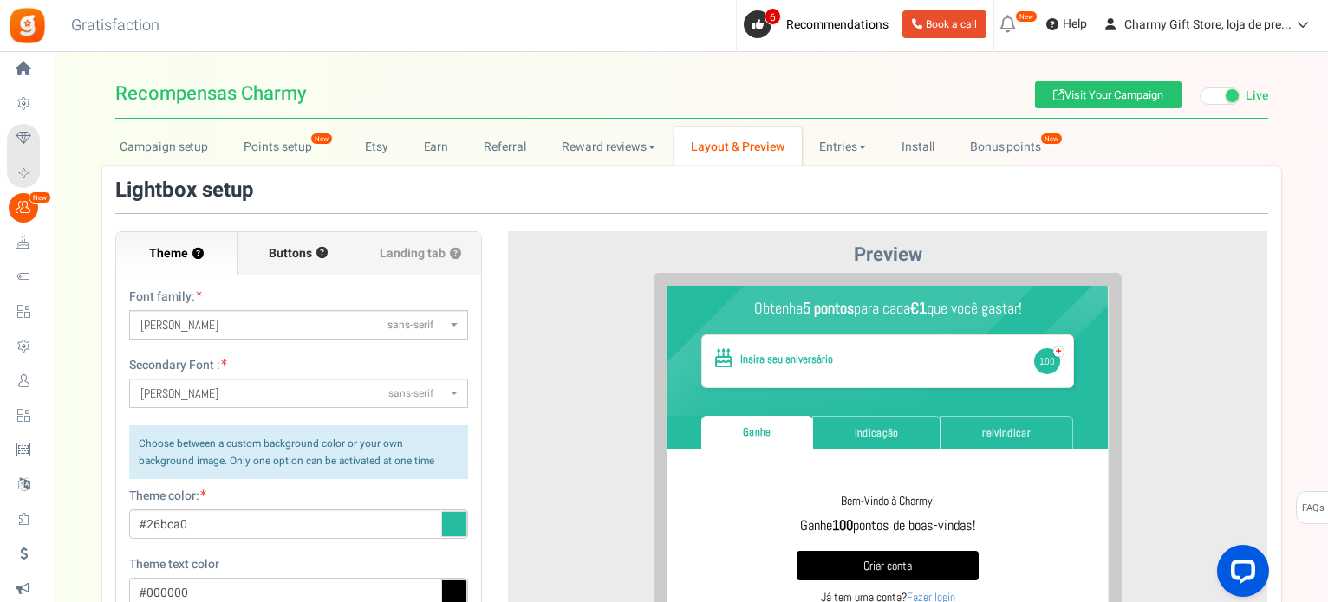
click at [298, 249] on span "Buttons" at bounding box center [290, 253] width 43 height 17
click at [0, 0] on input "Buttons ?" at bounding box center [0, 0] width 0 height 0
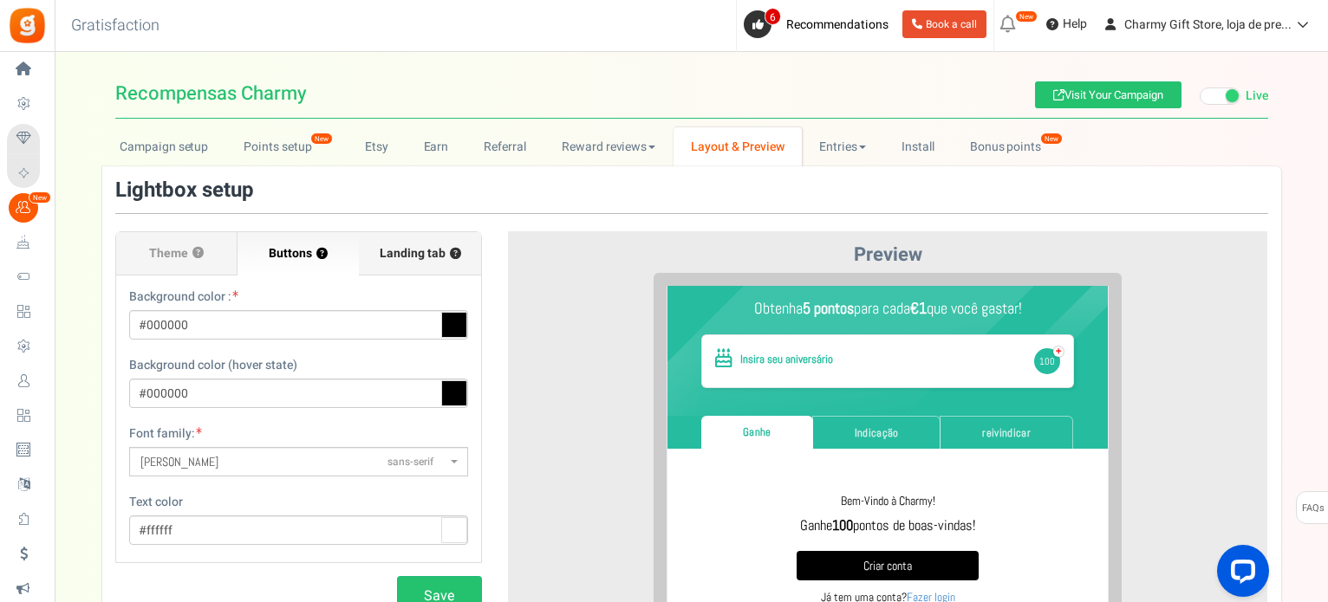
click at [407, 259] on span "Landing tab ?" at bounding box center [420, 253] width 81 height 17
click at [0, 0] on input "Landing tab ?" at bounding box center [0, 0] width 0 height 0
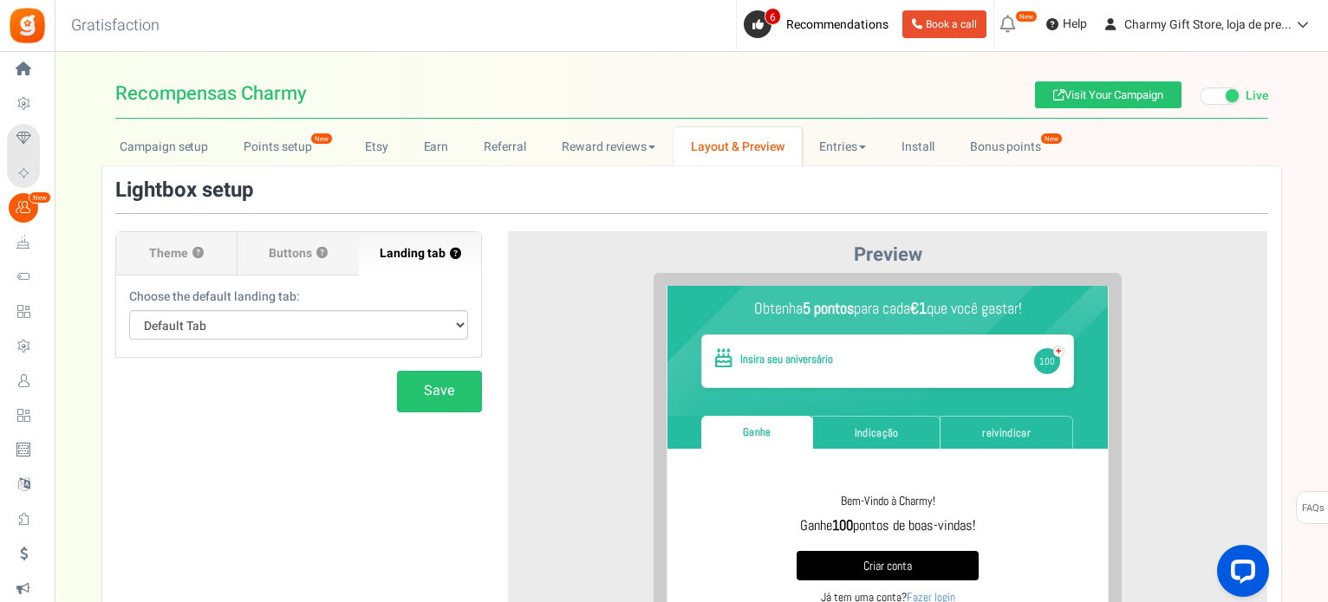
click at [1231, 101] on span at bounding box center [1232, 95] width 13 height 13
click at [1200, 101] on input "Live Paused" at bounding box center [1200, 96] width 0 height 11
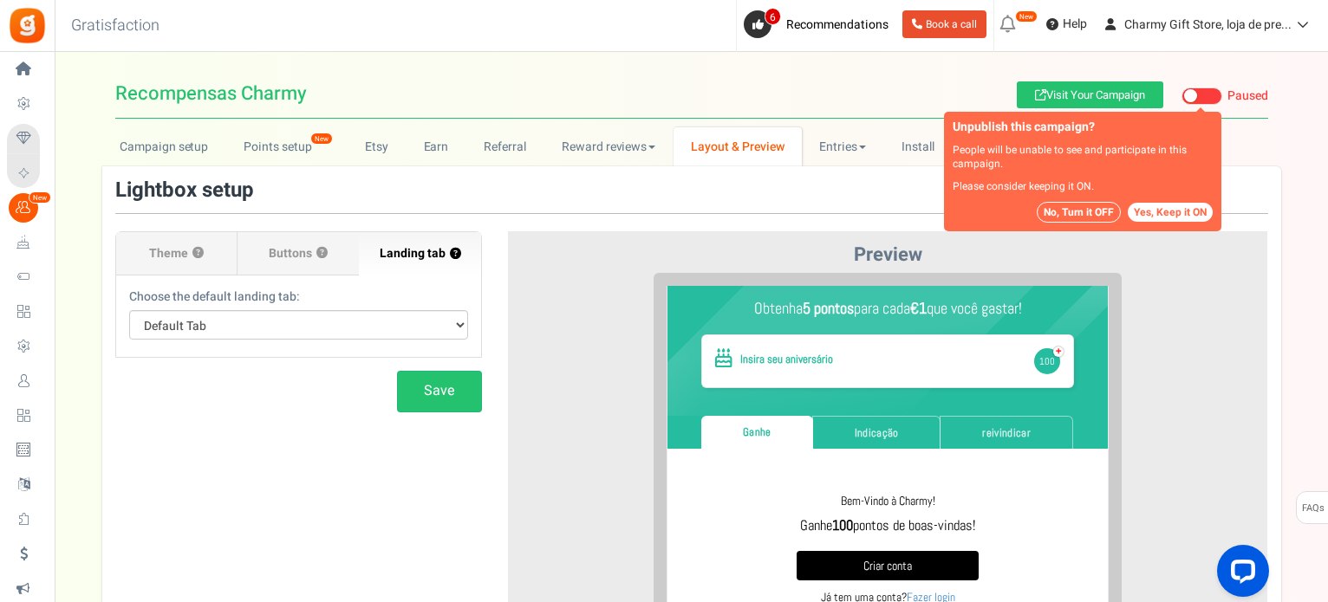
click at [1080, 211] on button "No, Turn it OFF" at bounding box center [1079, 212] width 84 height 21
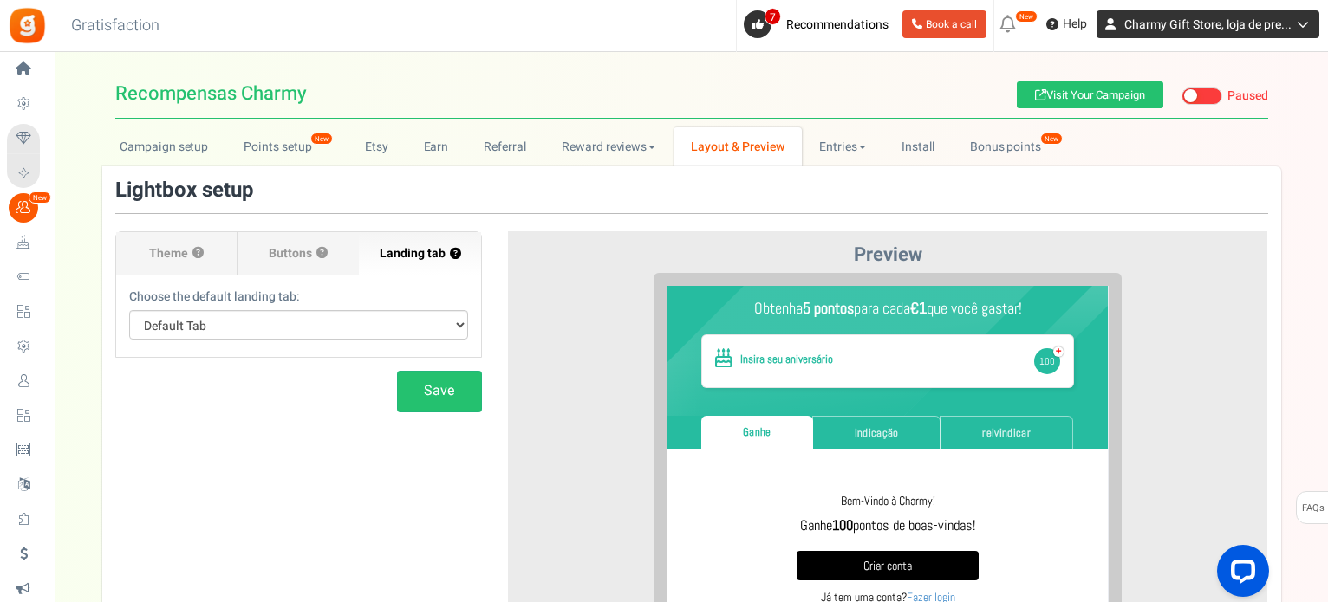
click at [1297, 27] on icon at bounding box center [1299, 24] width 17 height 12
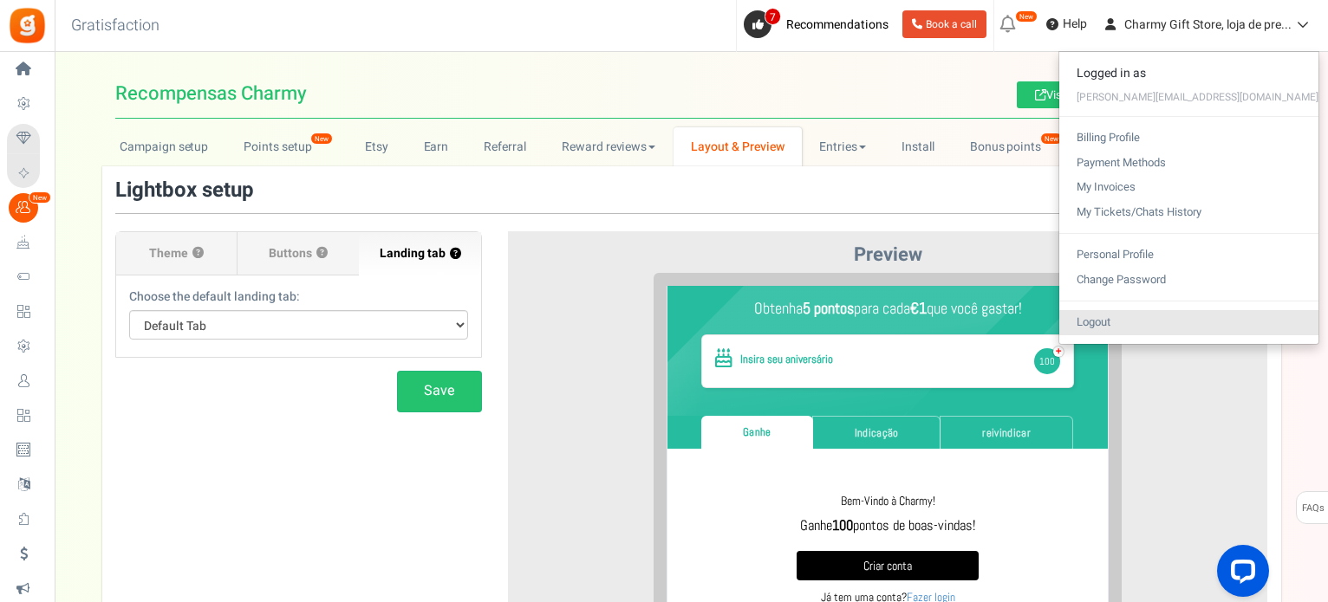
click at [1207, 324] on link "Logout" at bounding box center [1188, 322] width 259 height 25
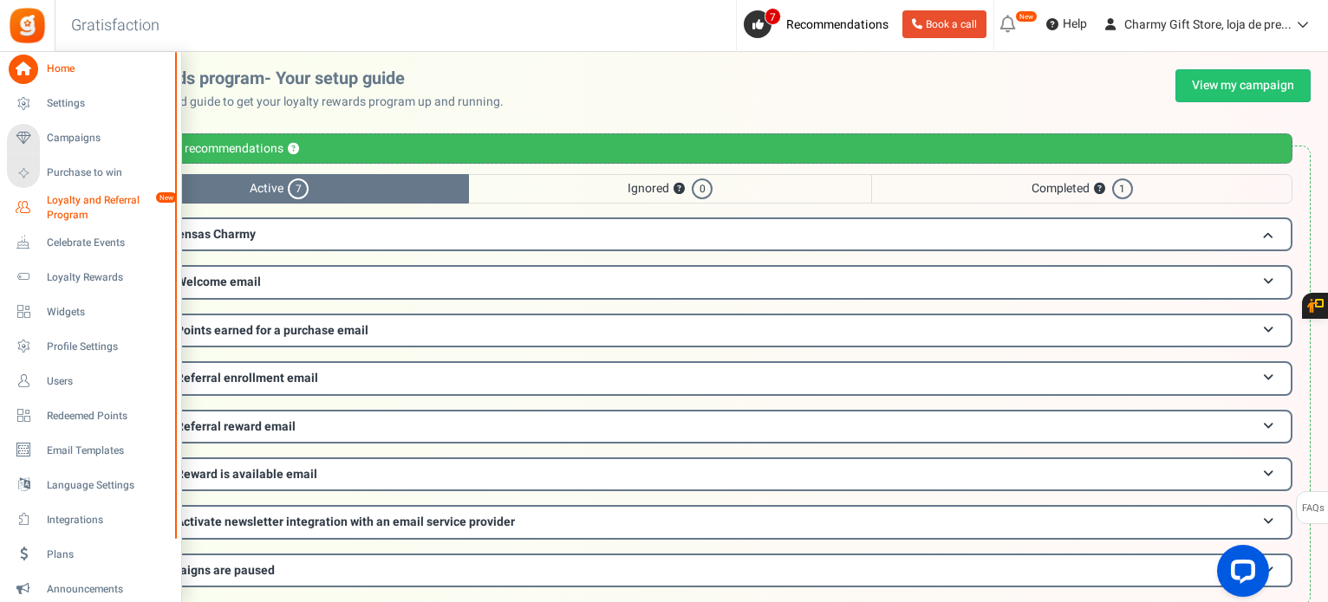
click at [96, 200] on span "Loyalty and Referral Program" at bounding box center [110, 207] width 127 height 29
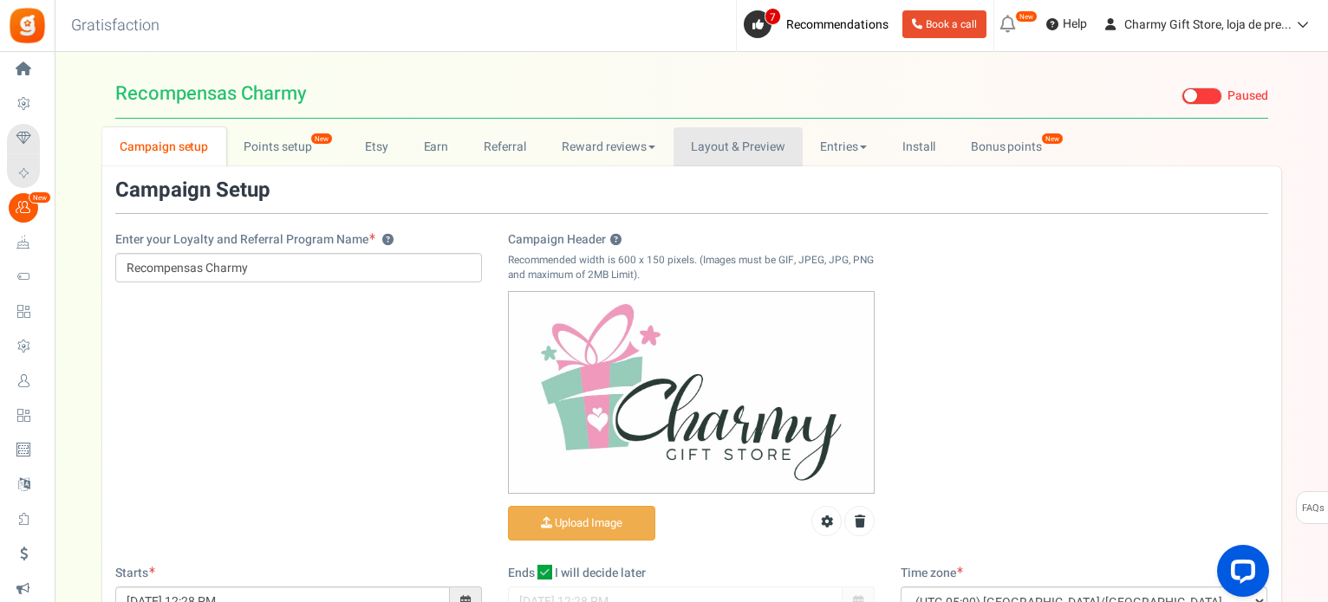
click at [759, 145] on link "Layout & Preview" at bounding box center [737, 146] width 129 height 39
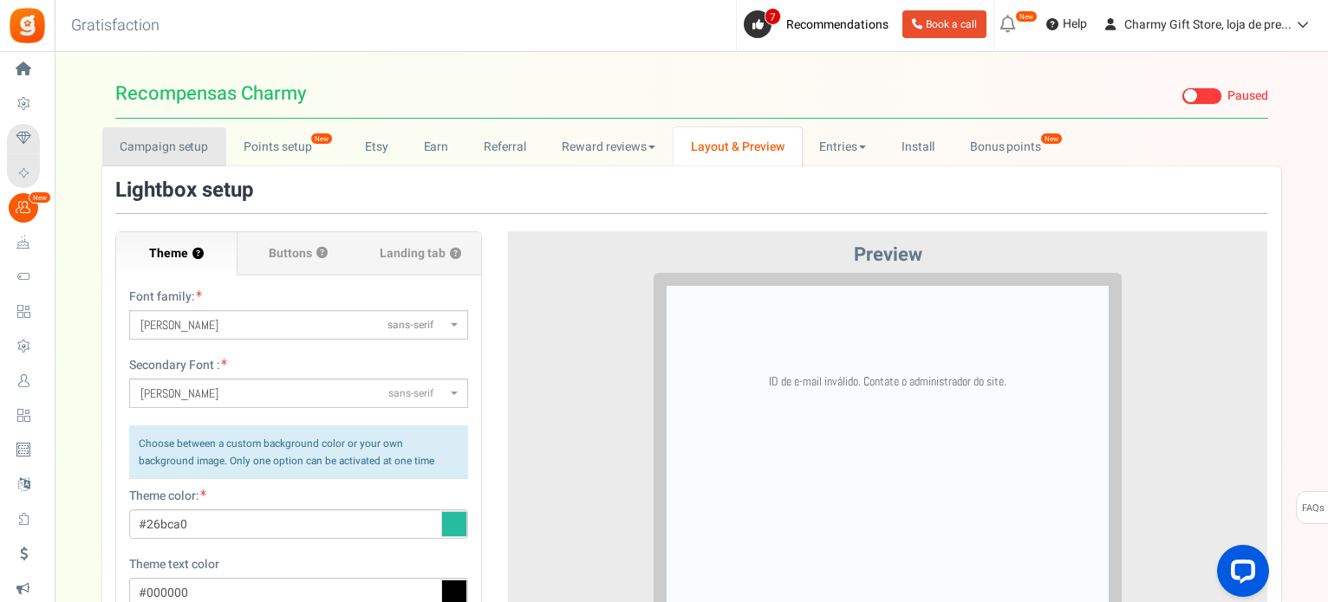
click at [159, 152] on link "Campaign setup" at bounding box center [164, 146] width 124 height 39
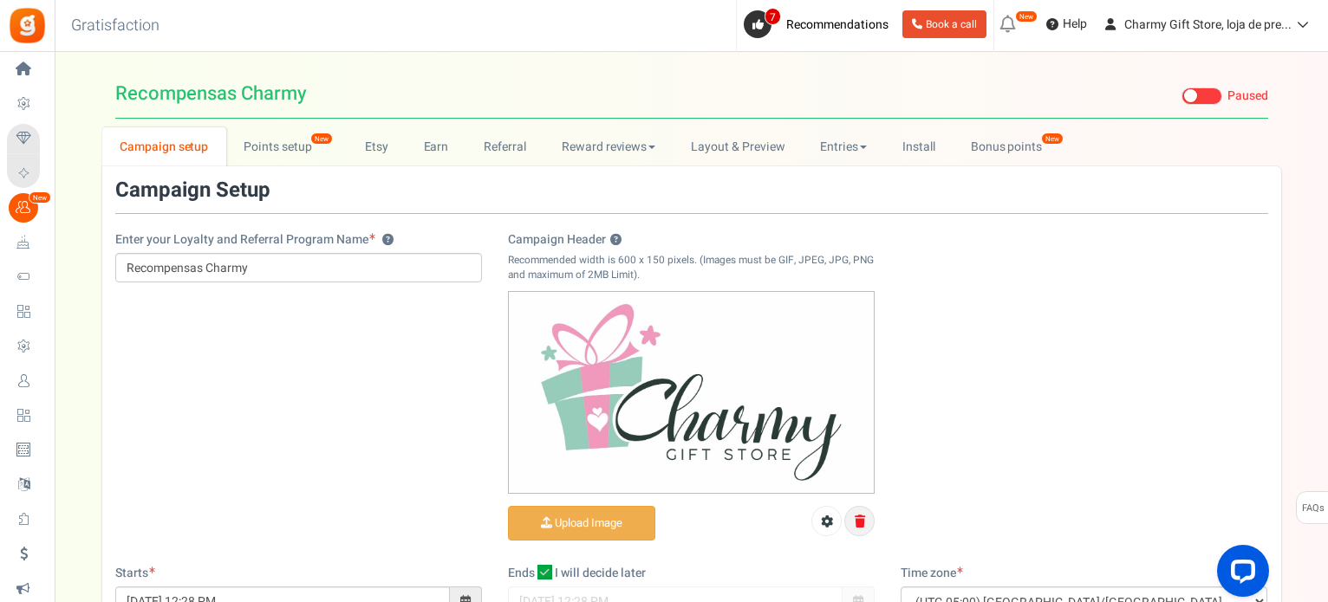
click at [859, 520] on icon at bounding box center [860, 522] width 10 height 12
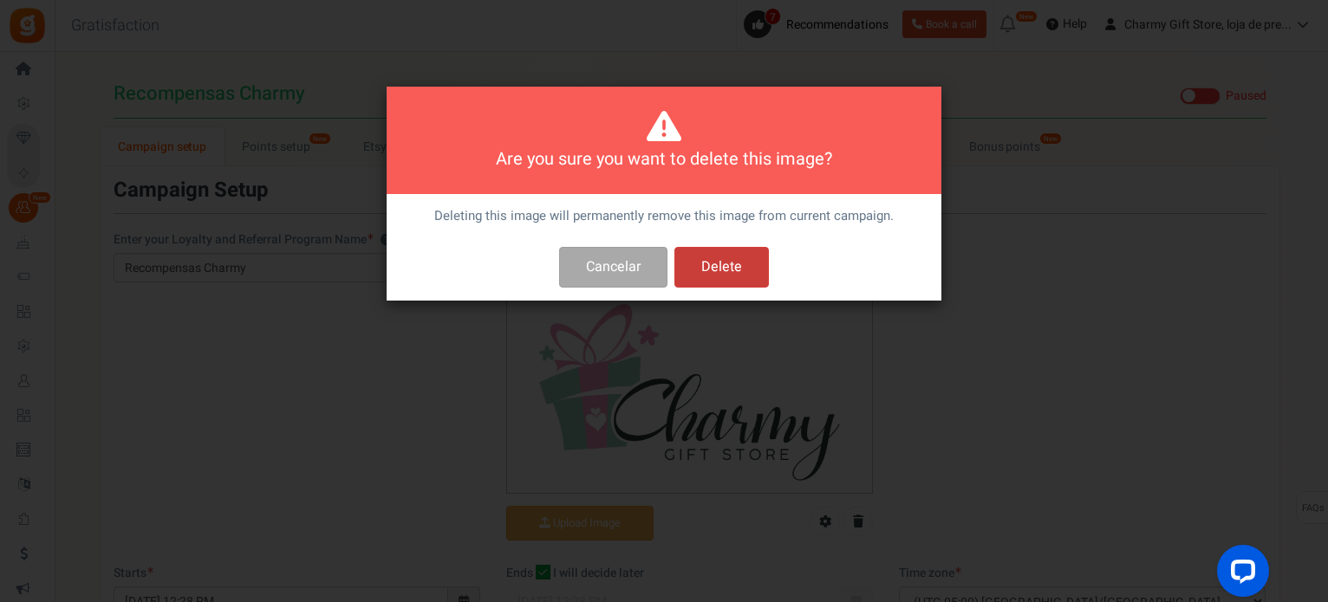
click at [726, 263] on button "Delete" at bounding box center [721, 267] width 94 height 41
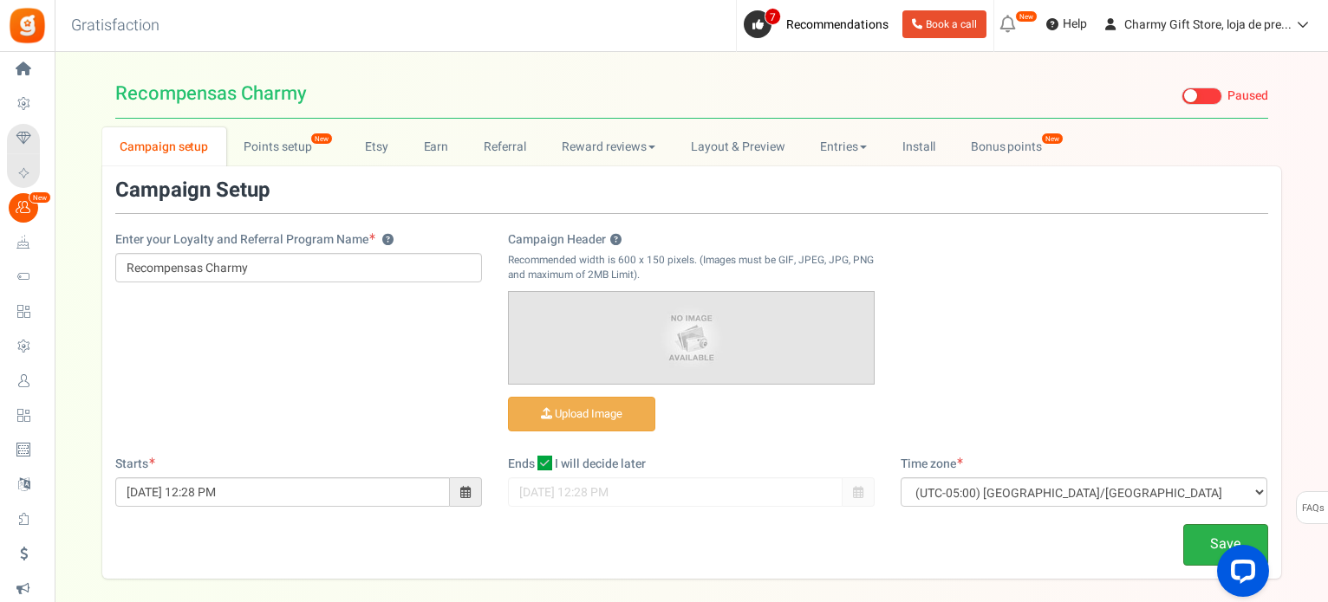
click at [1208, 537] on link "Save" at bounding box center [1225, 544] width 85 height 41
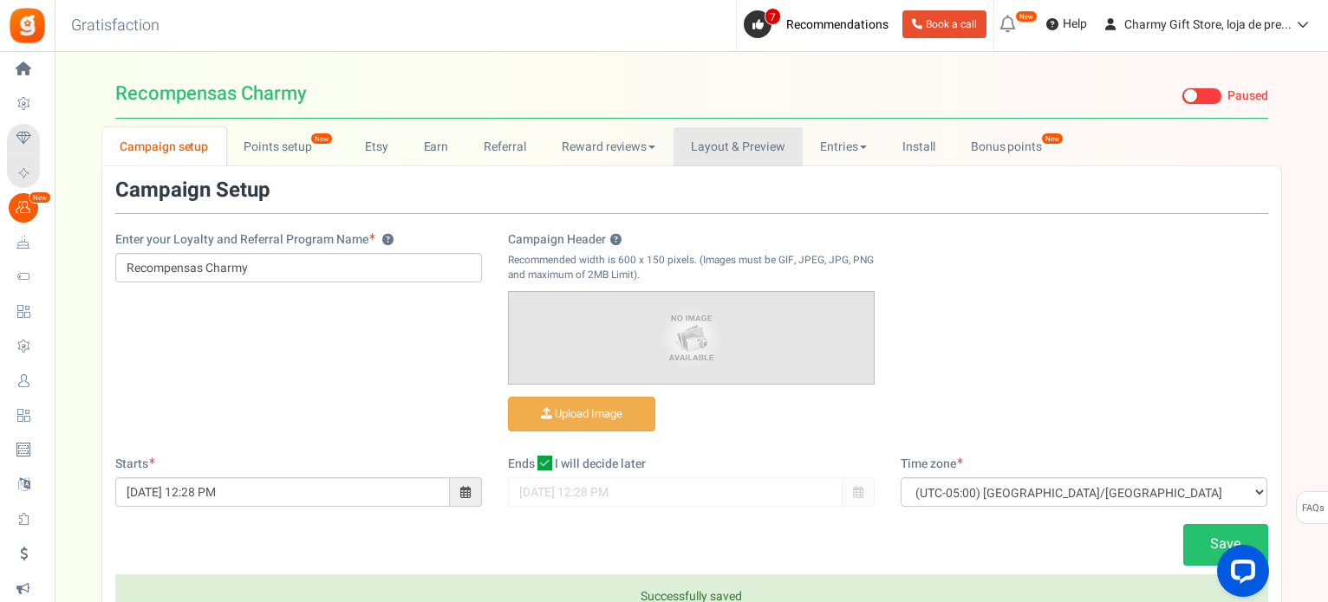
click at [741, 150] on link "Layout & Preview" at bounding box center [737, 146] width 129 height 39
